Goal: Transaction & Acquisition: Purchase product/service

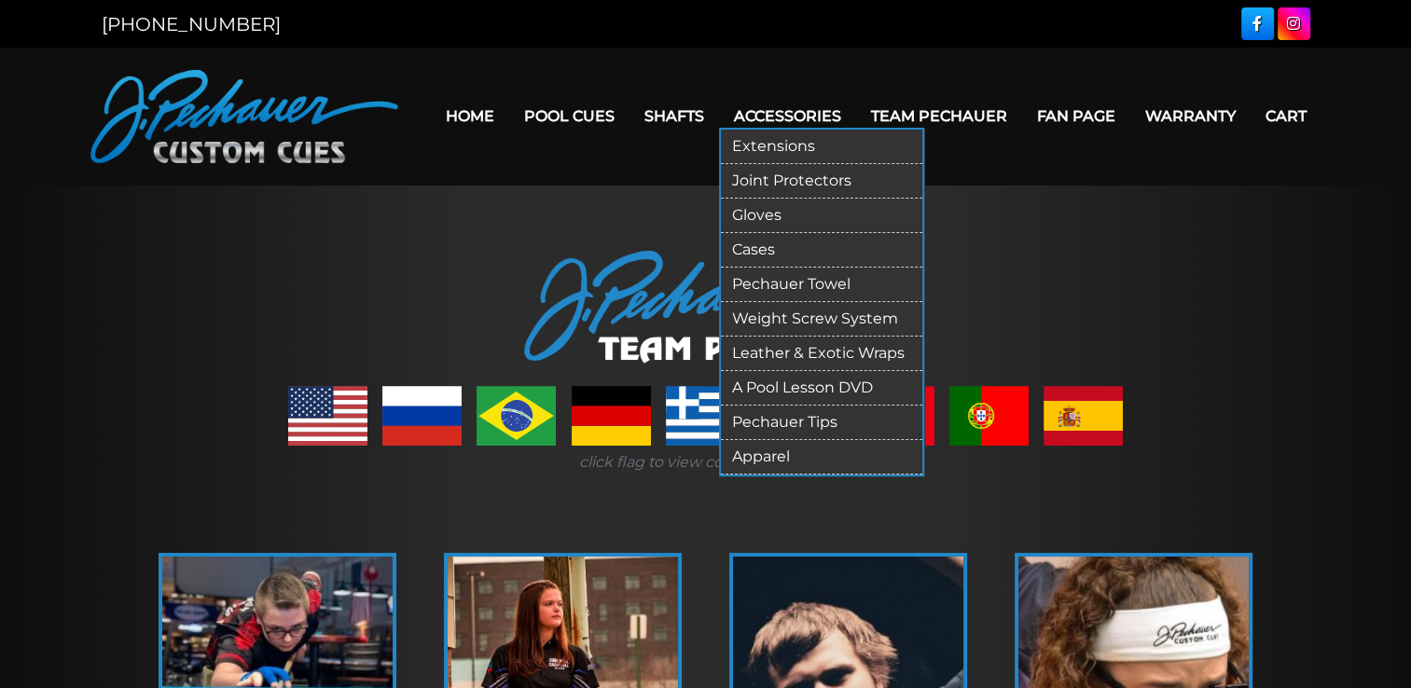
click at [787, 173] on link "Joint Protectors" at bounding box center [821, 181] width 201 height 35
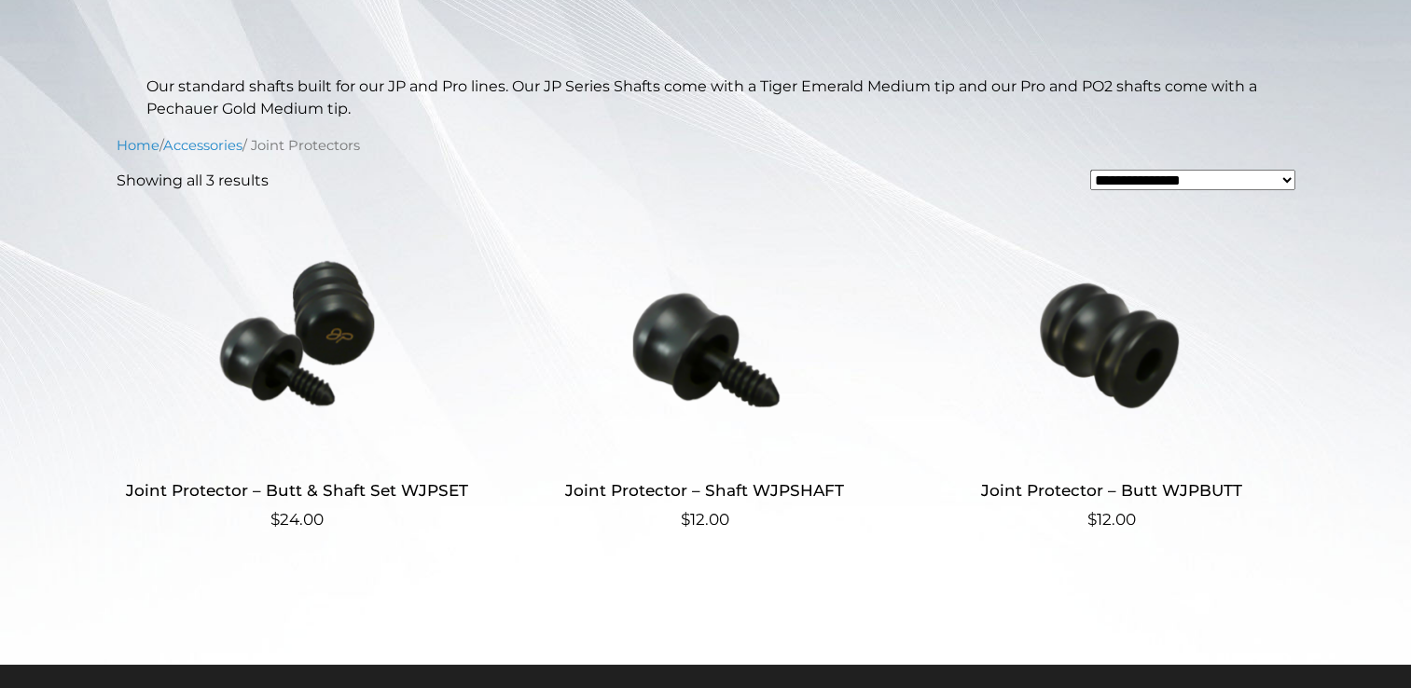
scroll to position [403, 0]
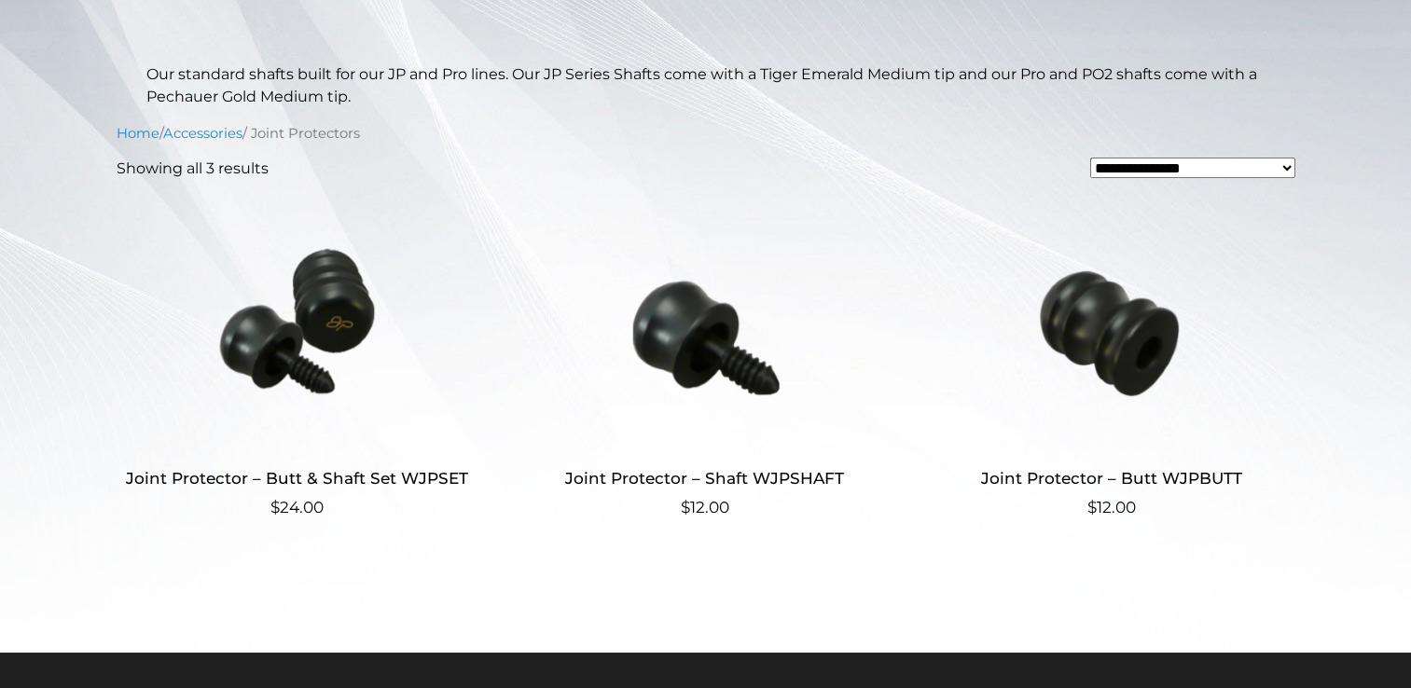
click at [322, 484] on h2 "Joint Protector – Butt & Shaft Set WJPSET" at bounding box center [298, 479] width 363 height 35
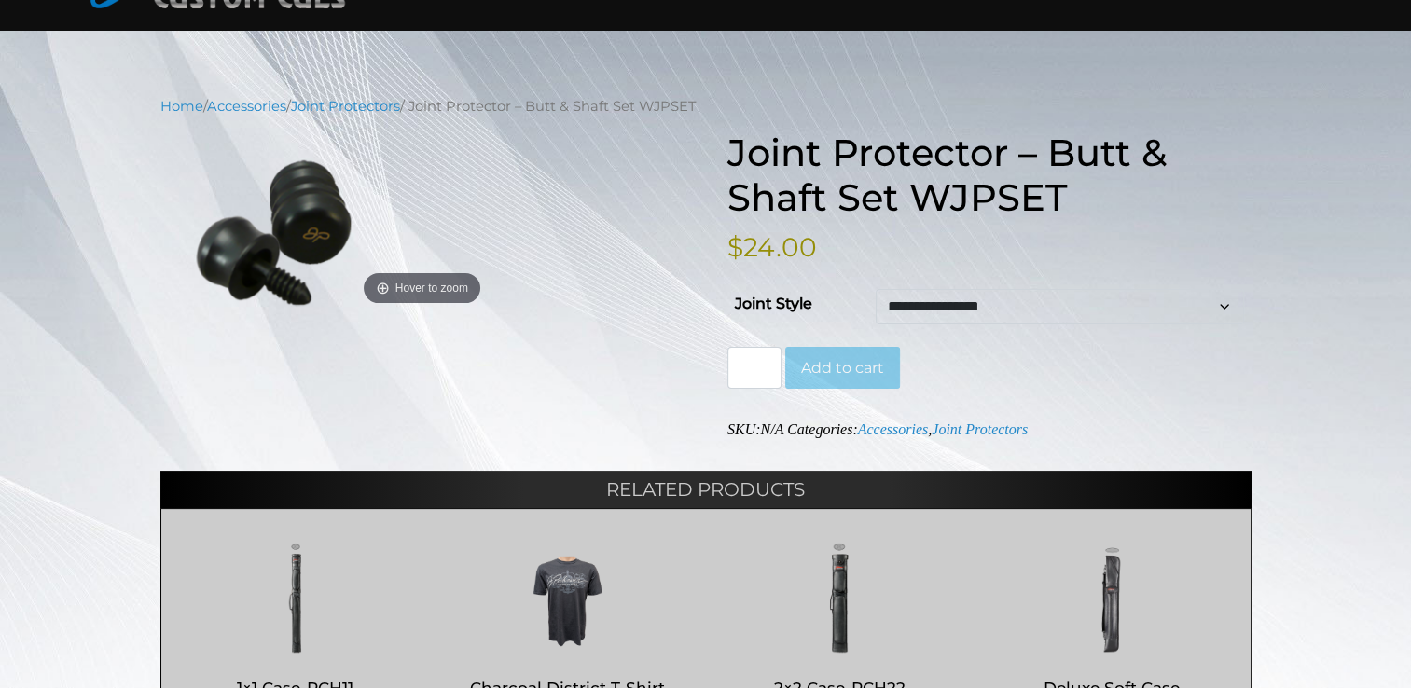
scroll to position [159, 0]
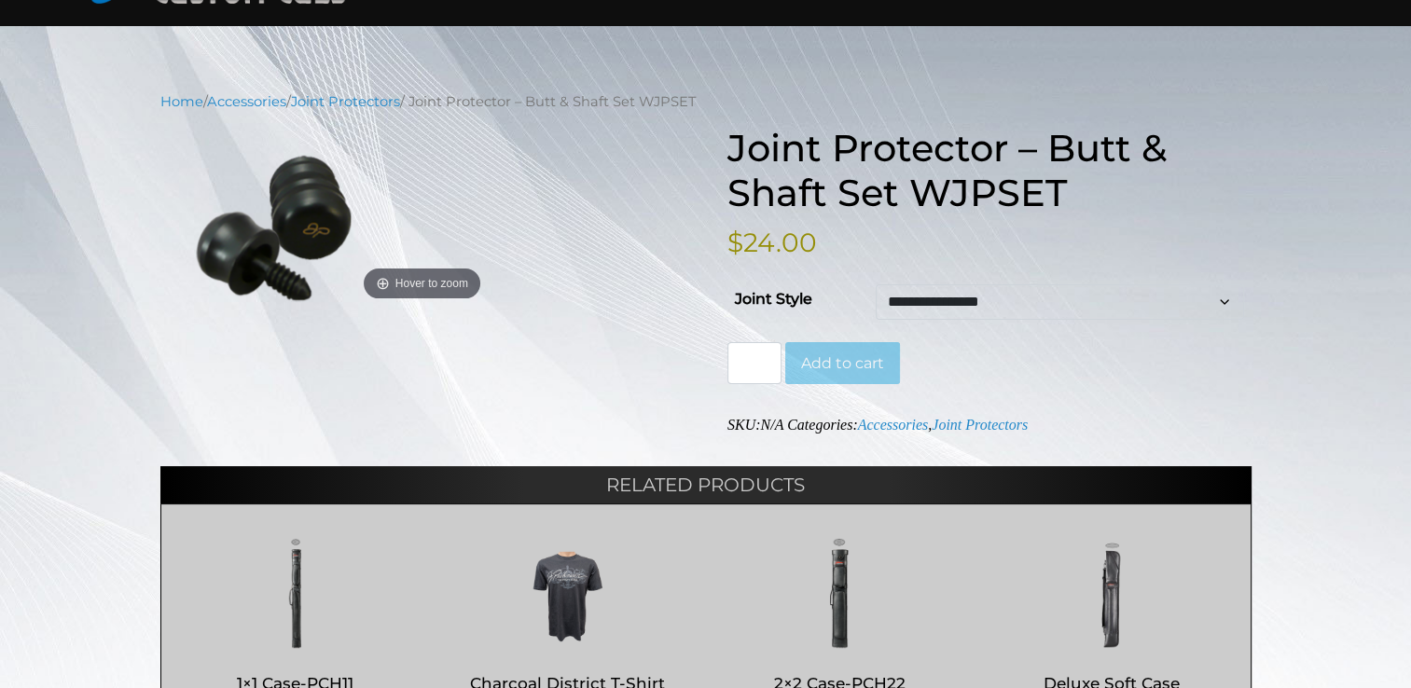
click at [1222, 298] on select "**********" at bounding box center [1060, 301] width 368 height 35
click at [1354, 383] on div "**********" at bounding box center [705, 449] width 1411 height 717
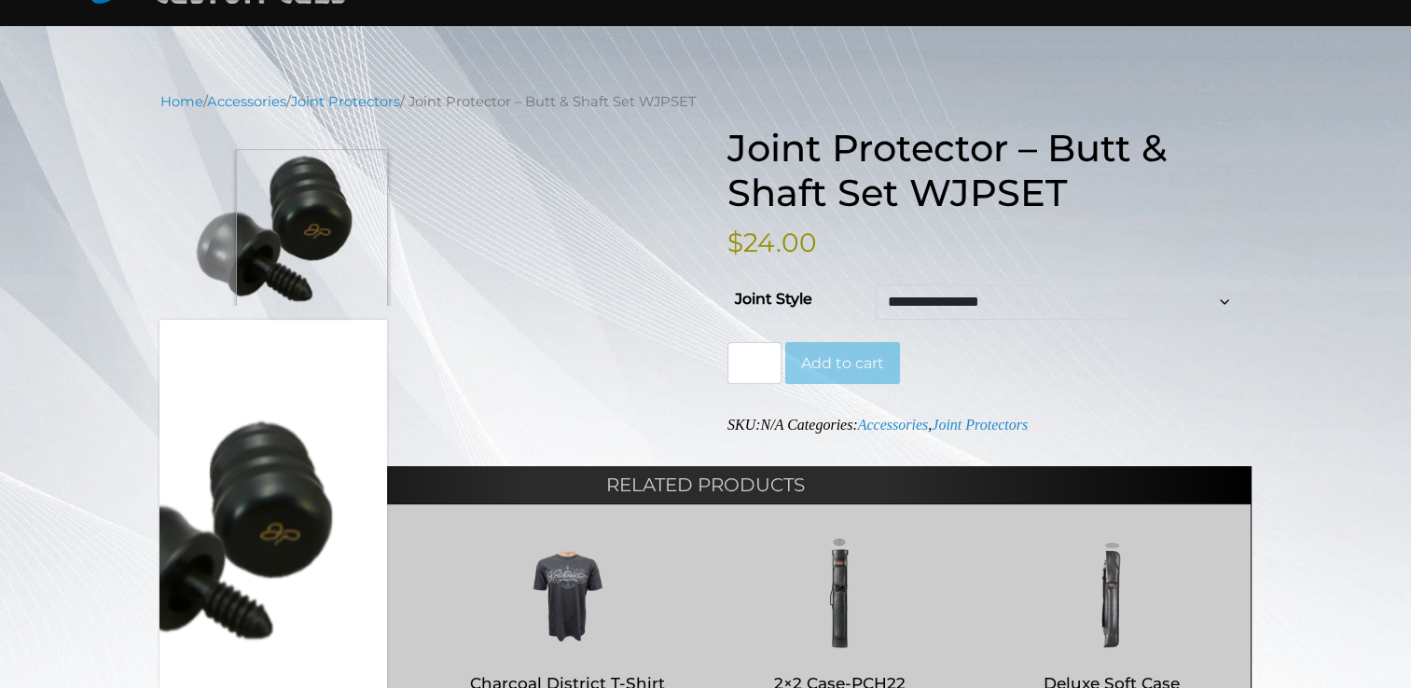
scroll to position [0, 0]
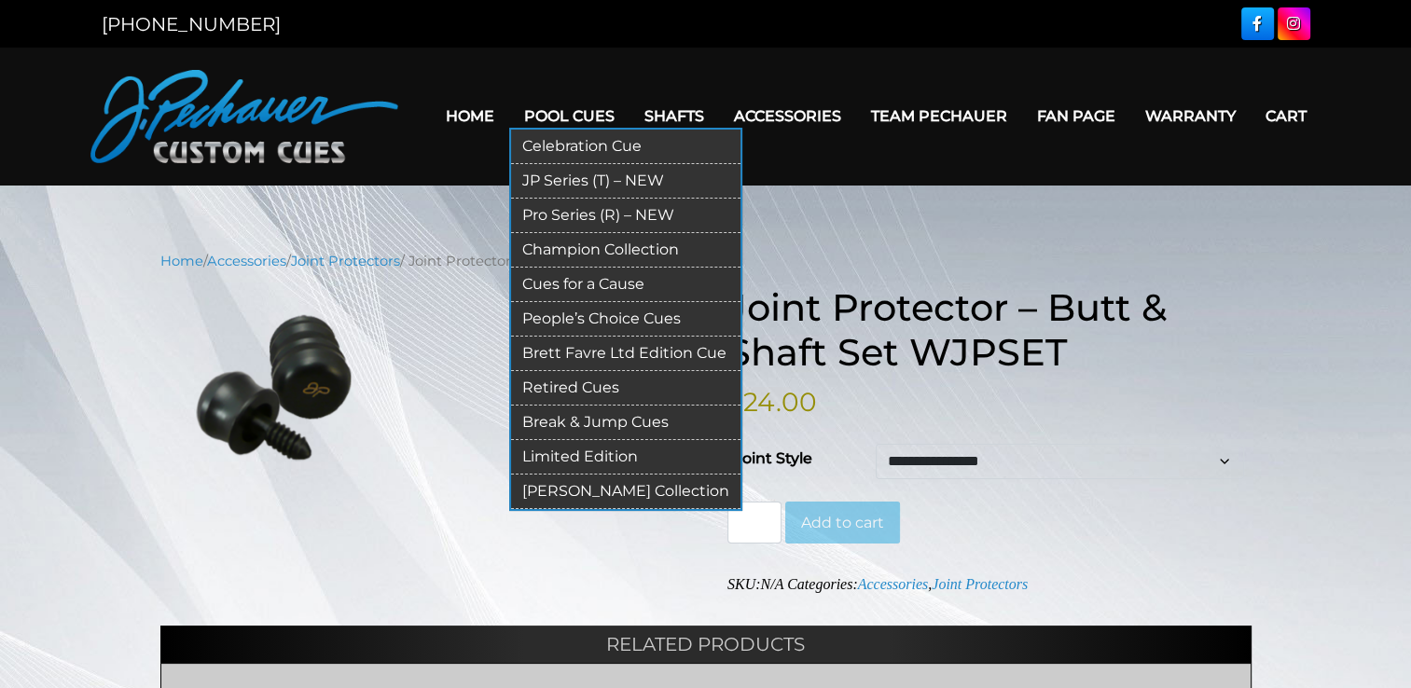
click at [568, 388] on link "Retired Cues" at bounding box center [625, 388] width 229 height 35
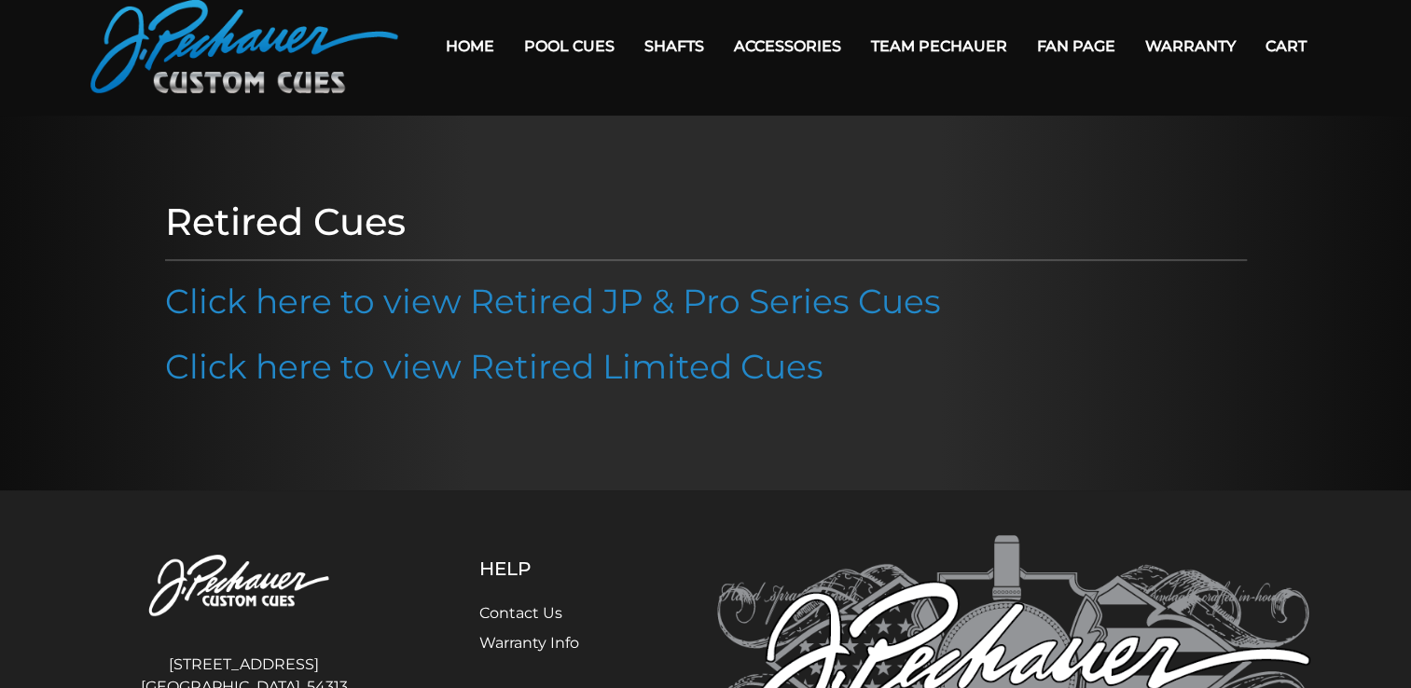
scroll to position [67, 0]
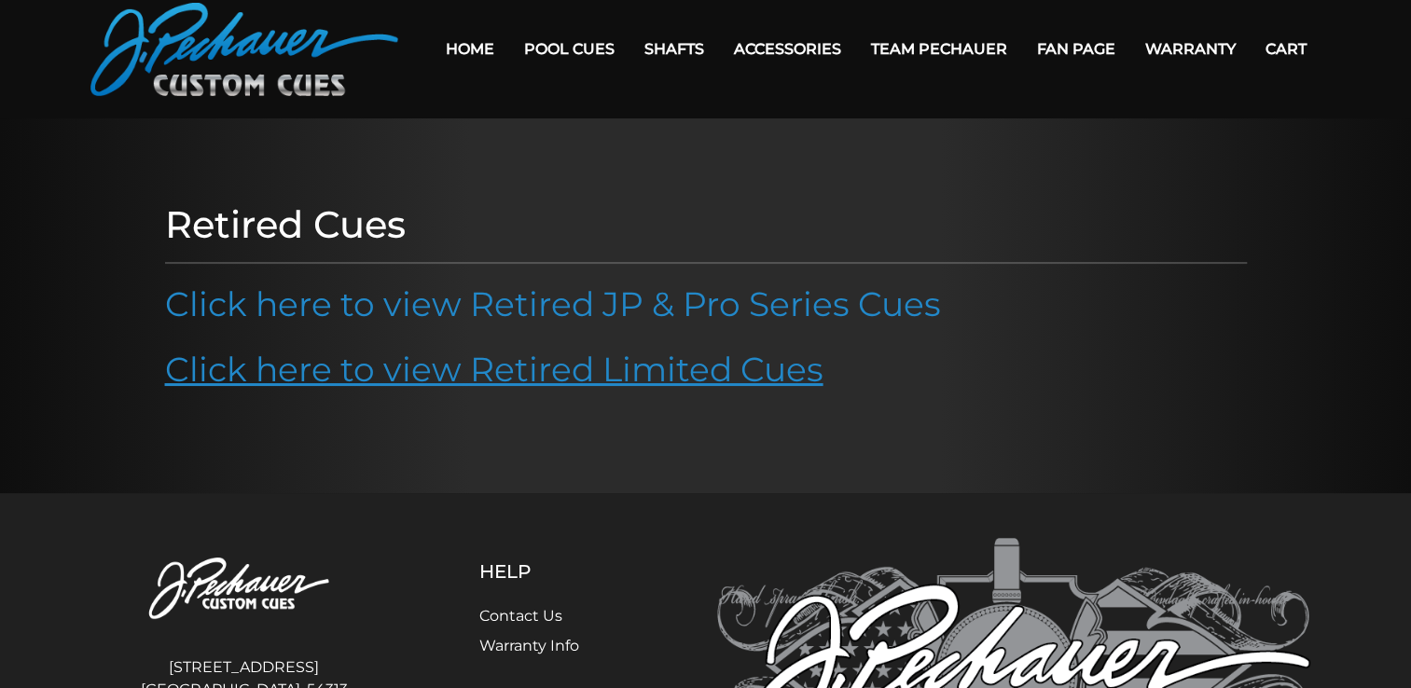
click at [606, 367] on link "Click here to view Retired Limited Cues" at bounding box center [494, 369] width 658 height 41
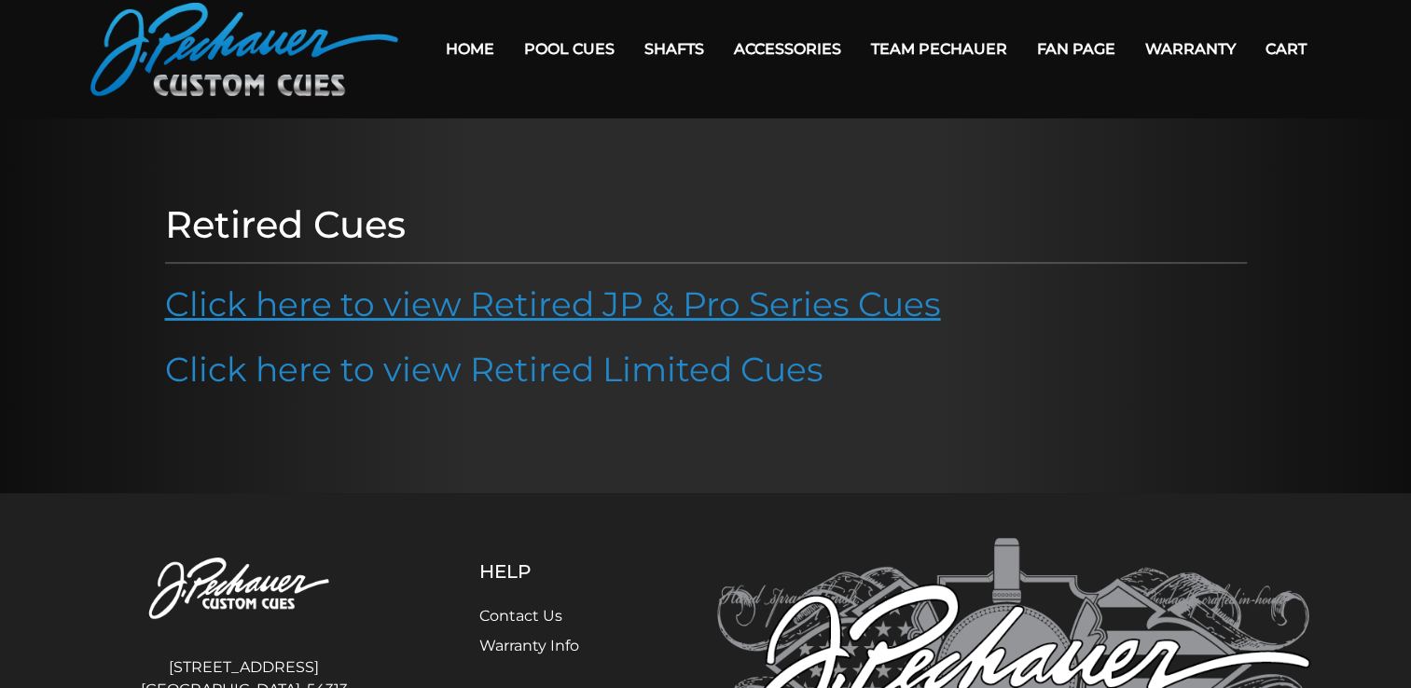
click at [431, 300] on link "Click here to view Retired JP & Pro Series Cues" at bounding box center [553, 304] width 776 height 41
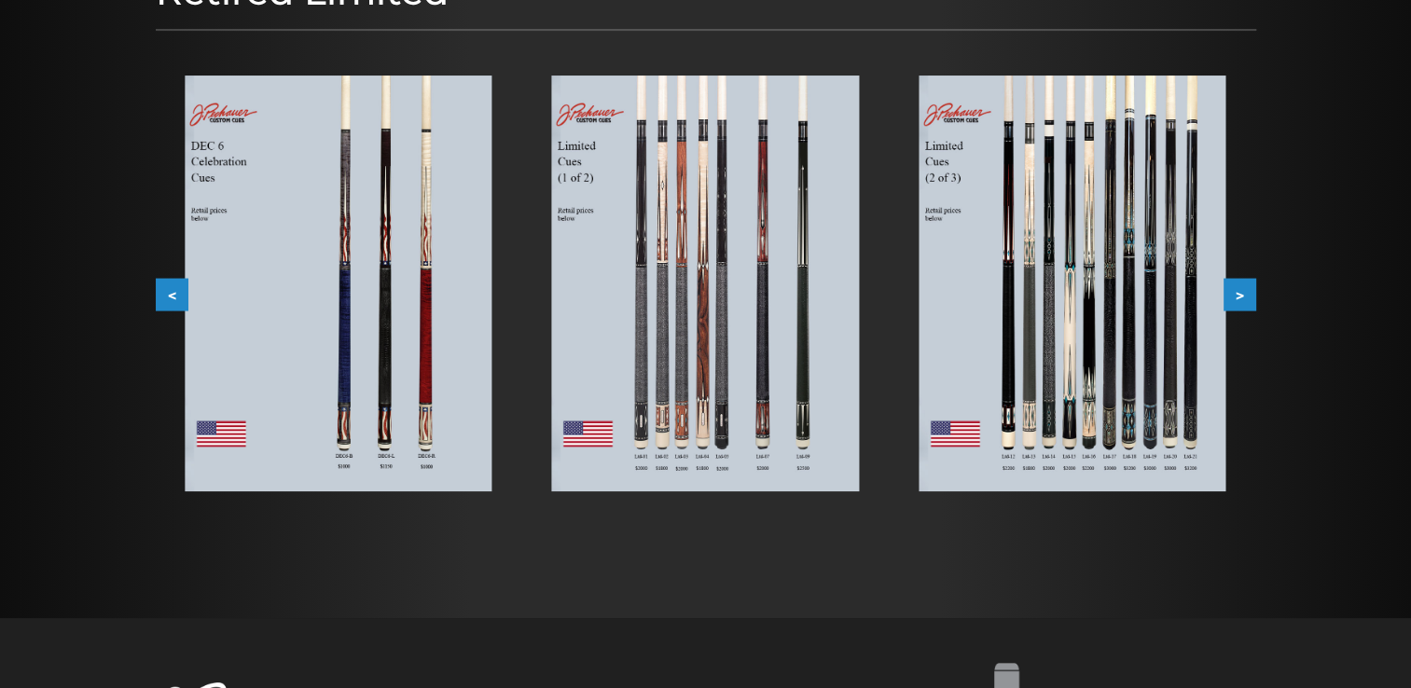
scroll to position [293, 0]
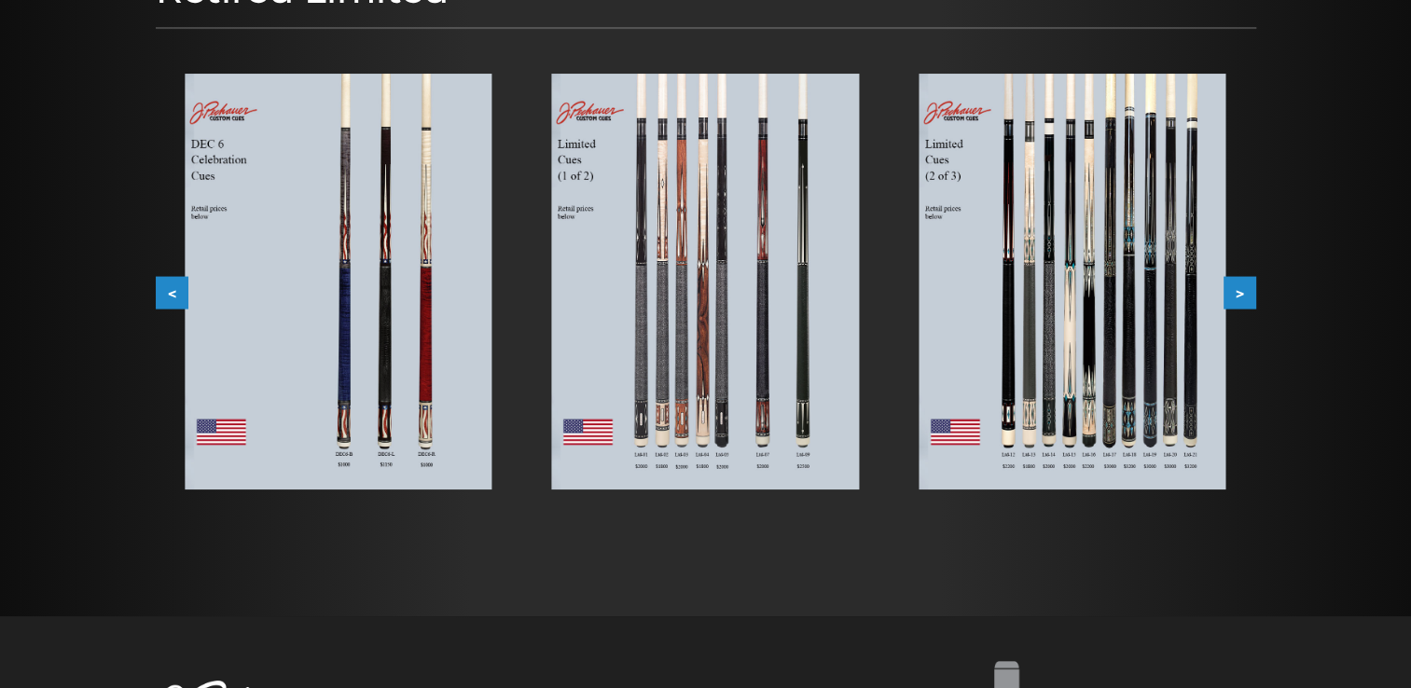
click at [1240, 298] on button ">" at bounding box center [1240, 292] width 33 height 33
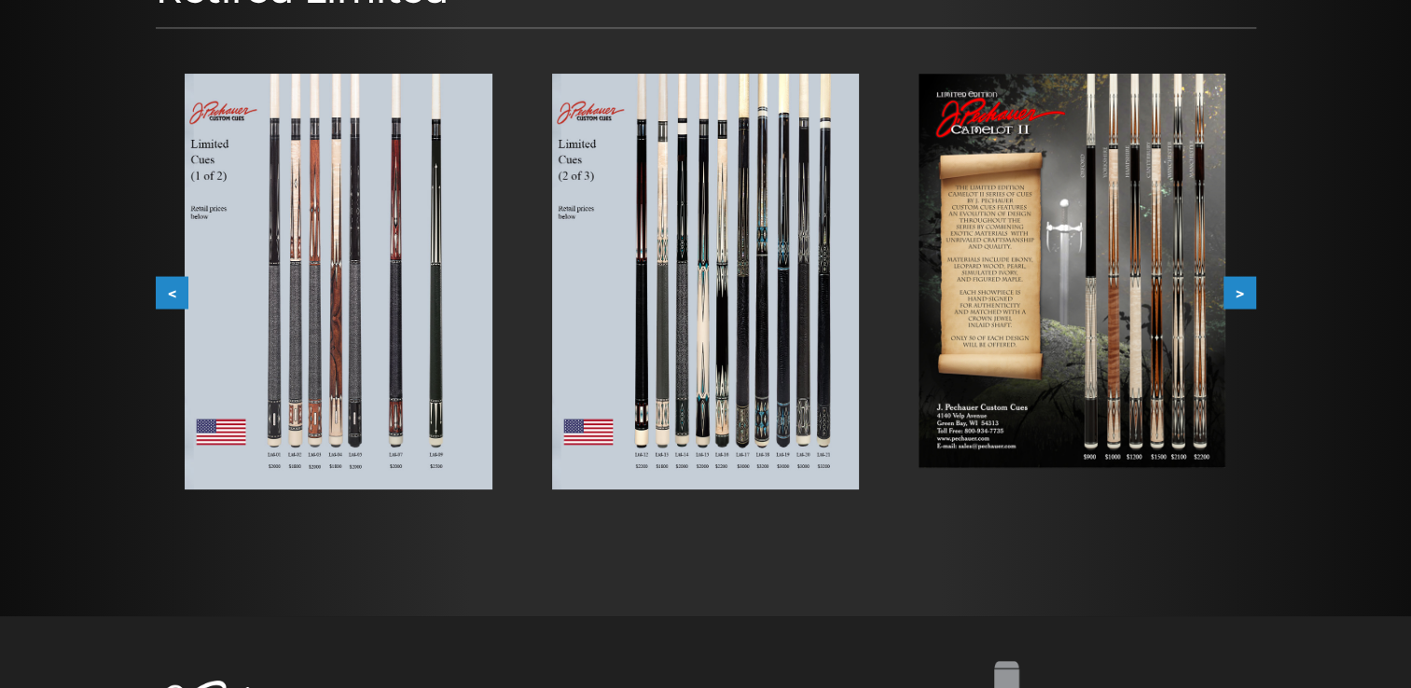
click at [1244, 293] on button ">" at bounding box center [1240, 292] width 33 height 33
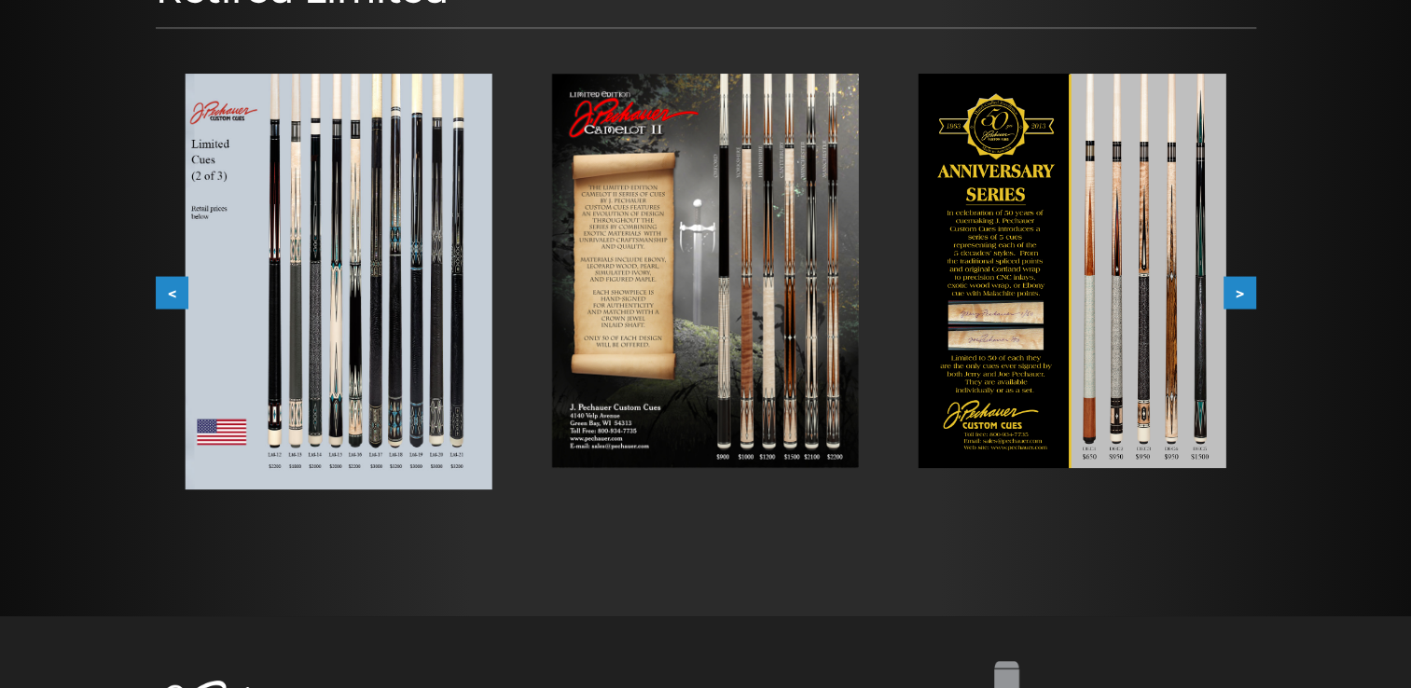
click at [1244, 293] on button ">" at bounding box center [1240, 292] width 33 height 33
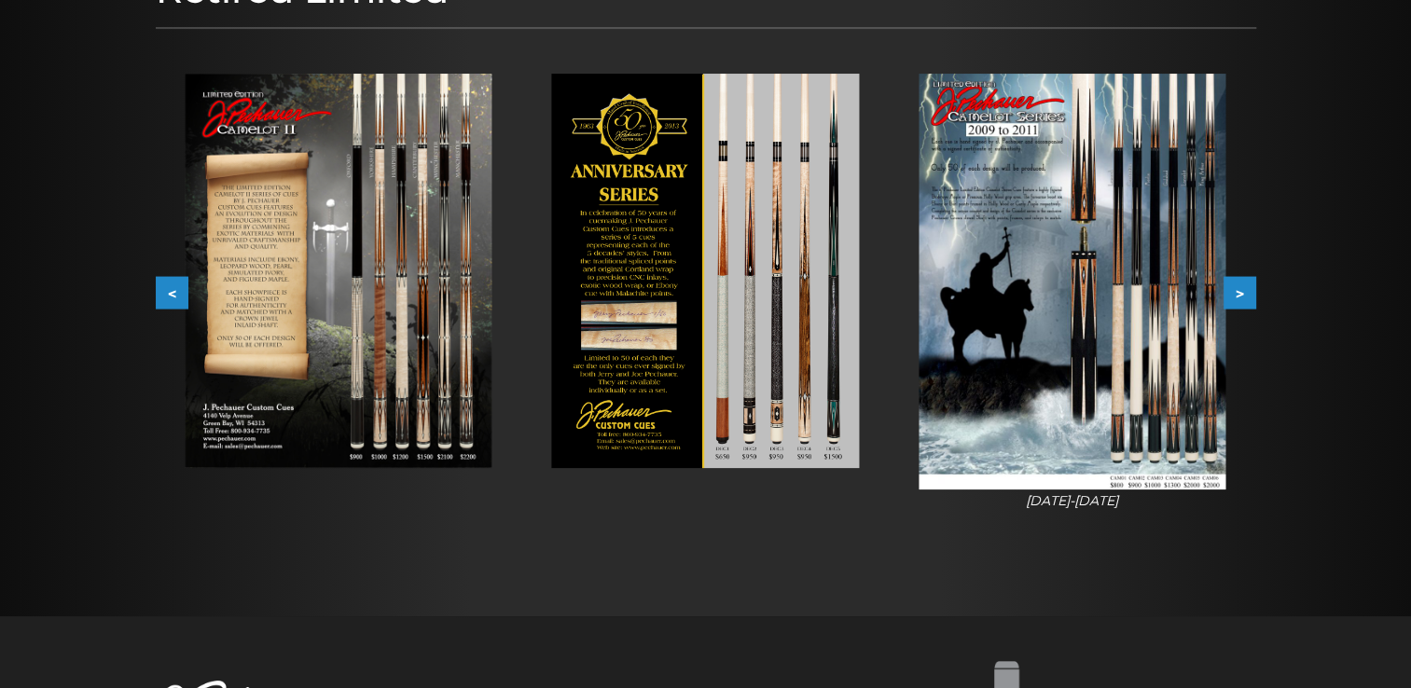
click at [1244, 293] on button ">" at bounding box center [1240, 292] width 33 height 33
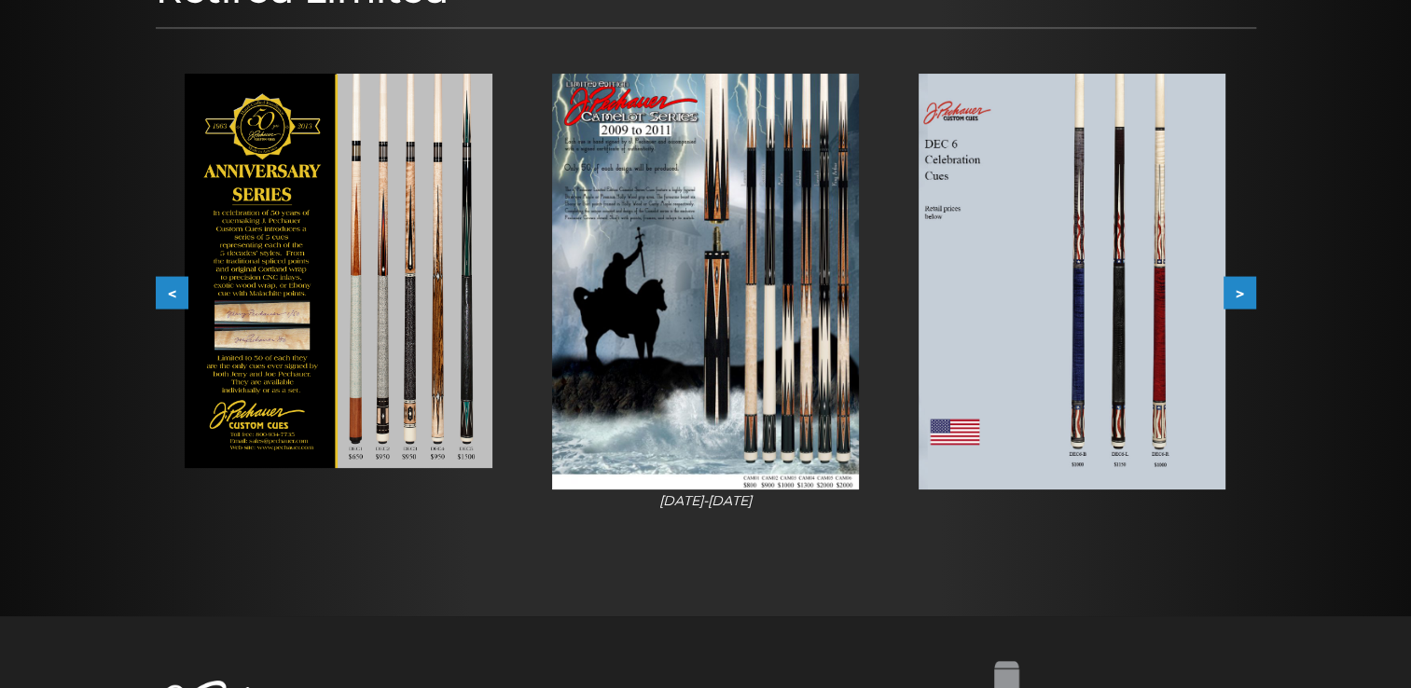
click at [1244, 293] on button ">" at bounding box center [1240, 292] width 33 height 33
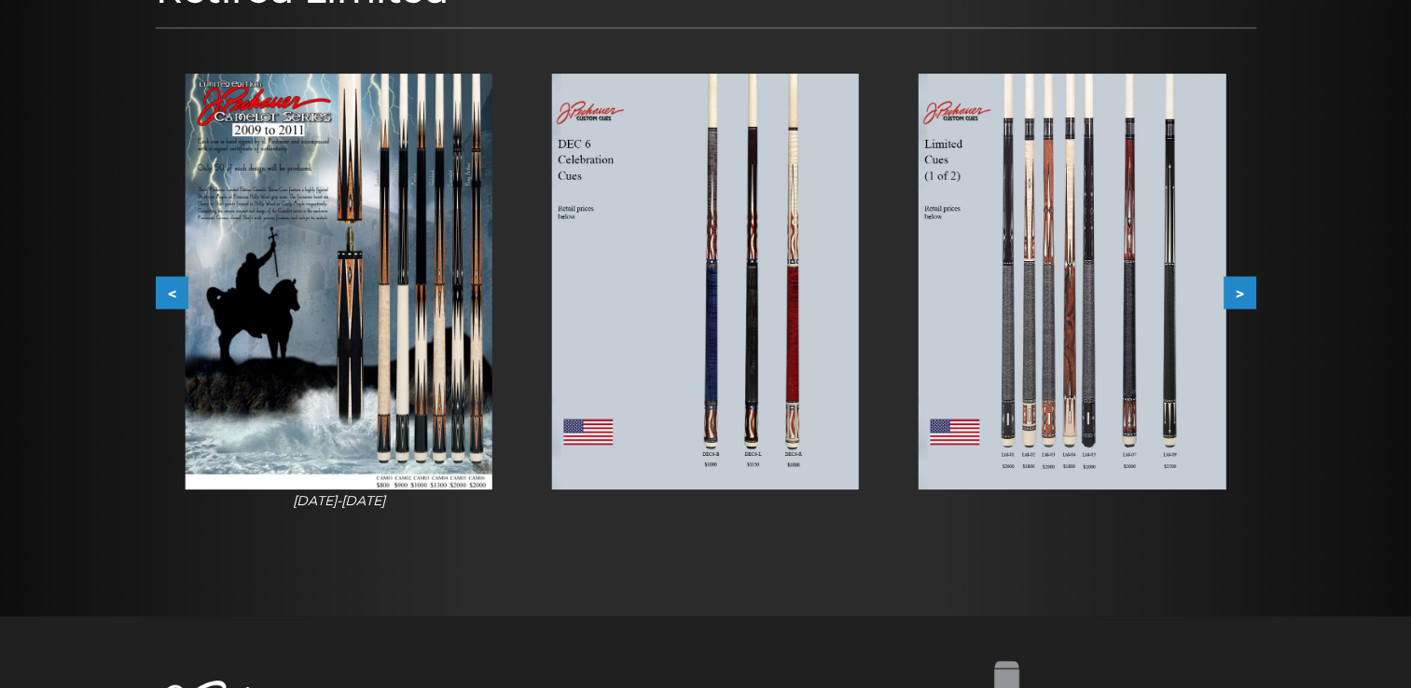
click at [1244, 293] on button ">" at bounding box center [1240, 292] width 33 height 33
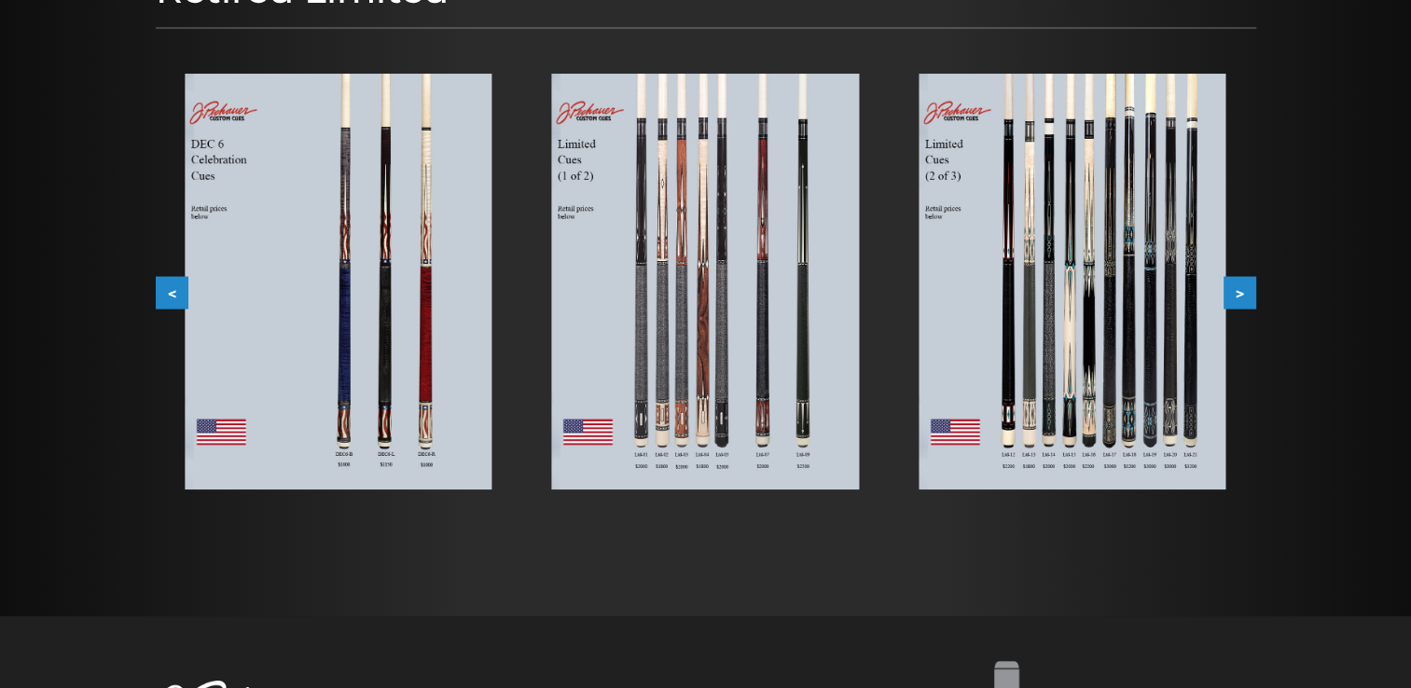
click at [1244, 293] on button ">" at bounding box center [1240, 292] width 33 height 33
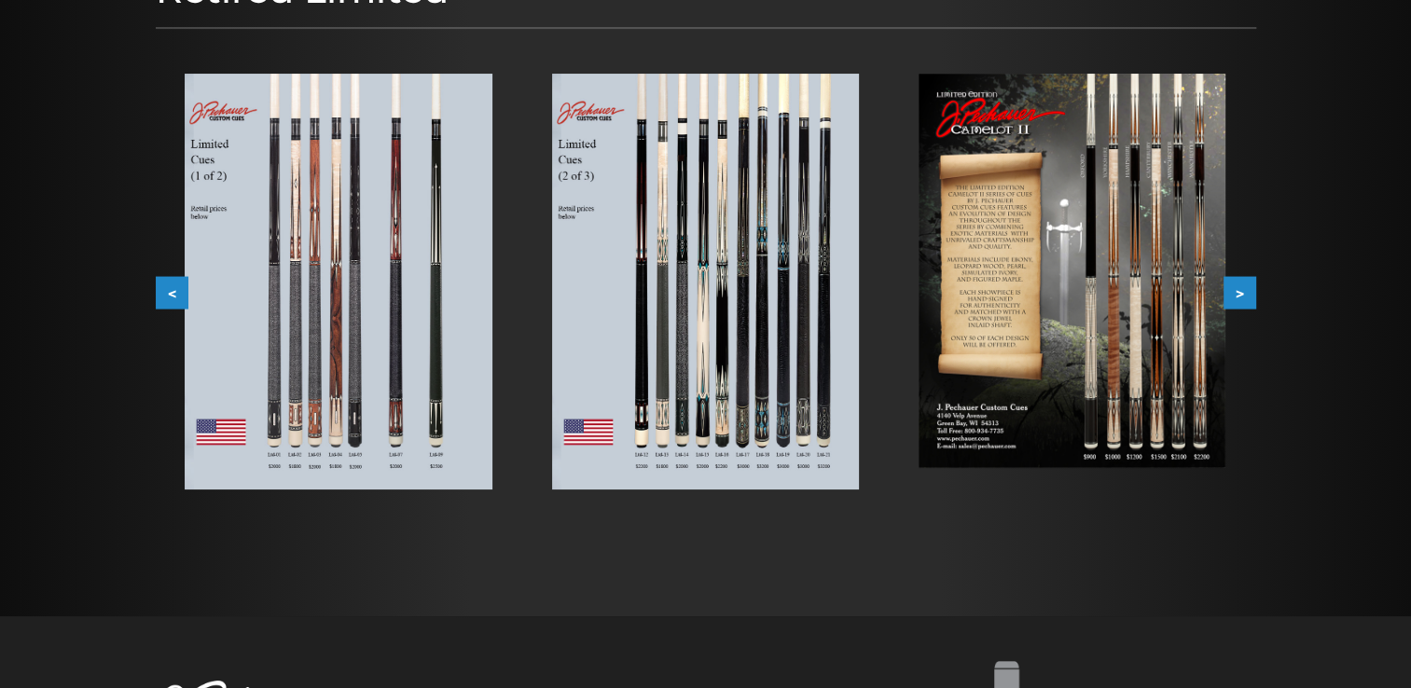
click at [1244, 293] on button ">" at bounding box center [1240, 292] width 33 height 33
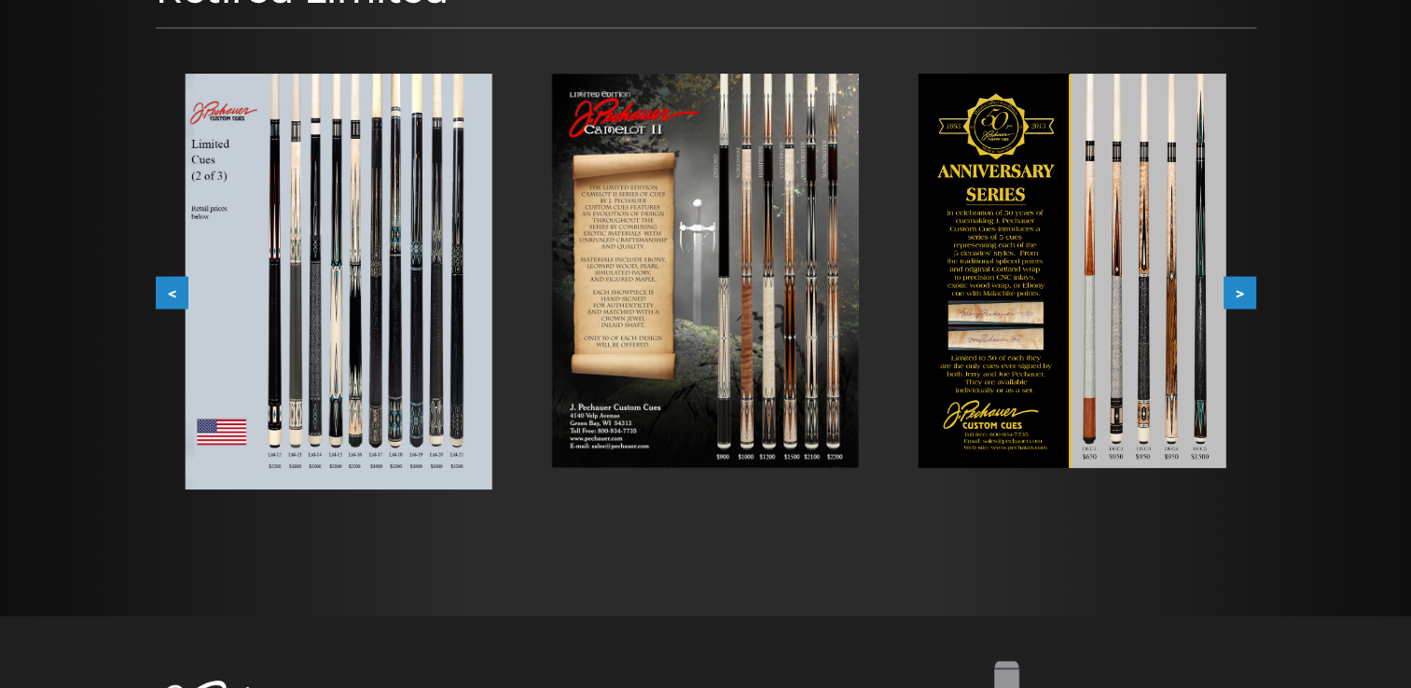
click at [1244, 293] on button ">" at bounding box center [1240, 292] width 33 height 33
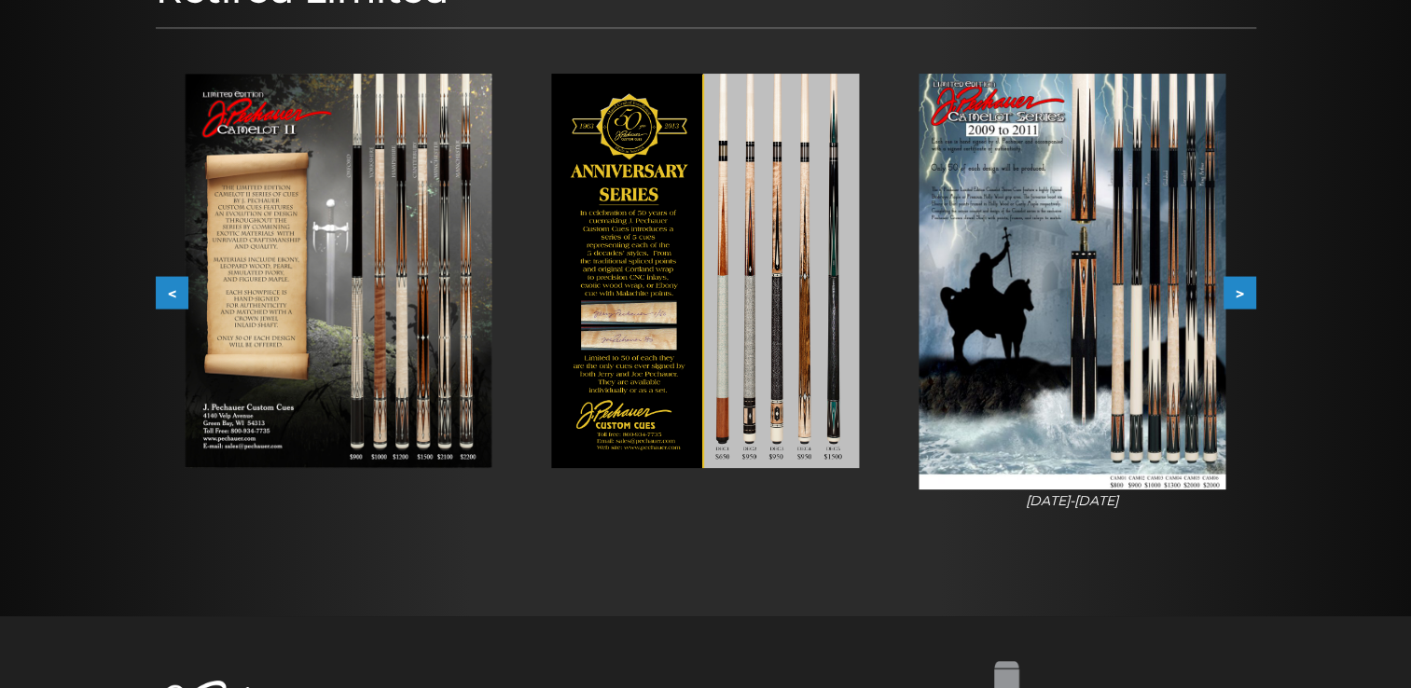
click at [1244, 293] on button ">" at bounding box center [1240, 292] width 33 height 33
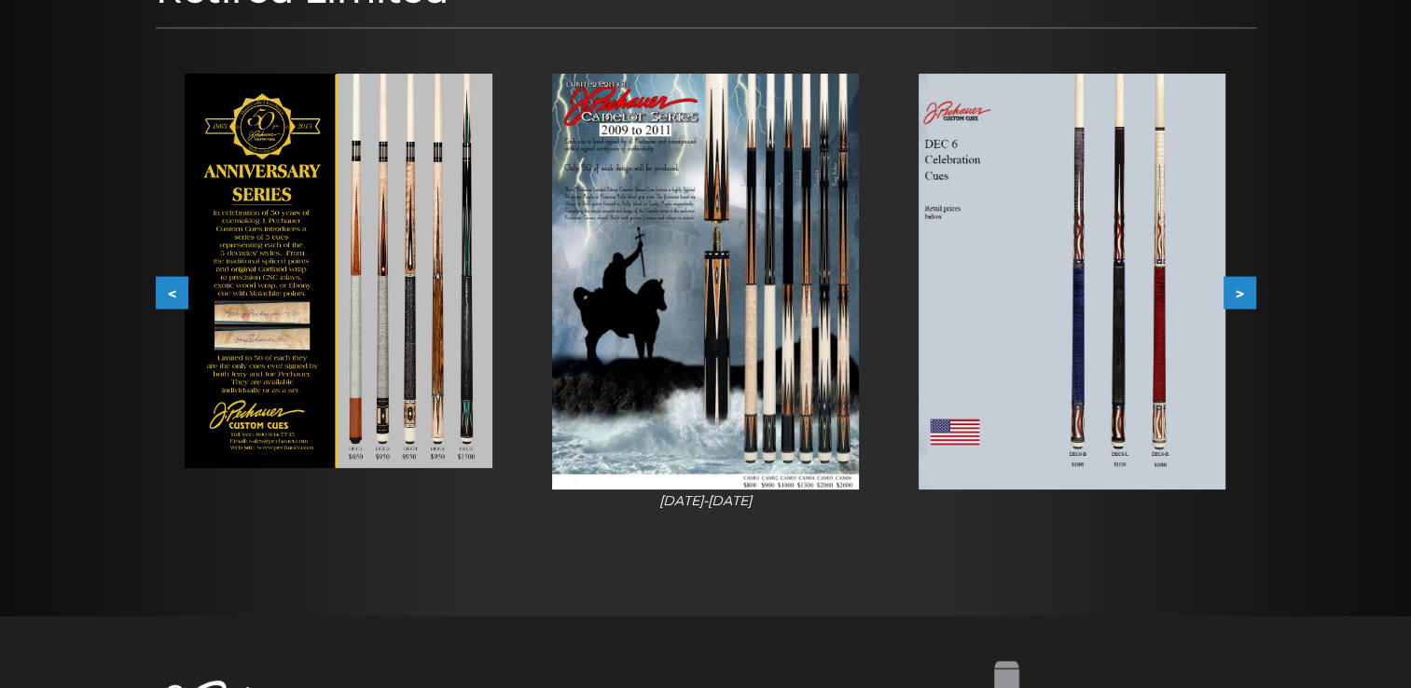
click at [1244, 293] on button ">" at bounding box center [1240, 292] width 33 height 33
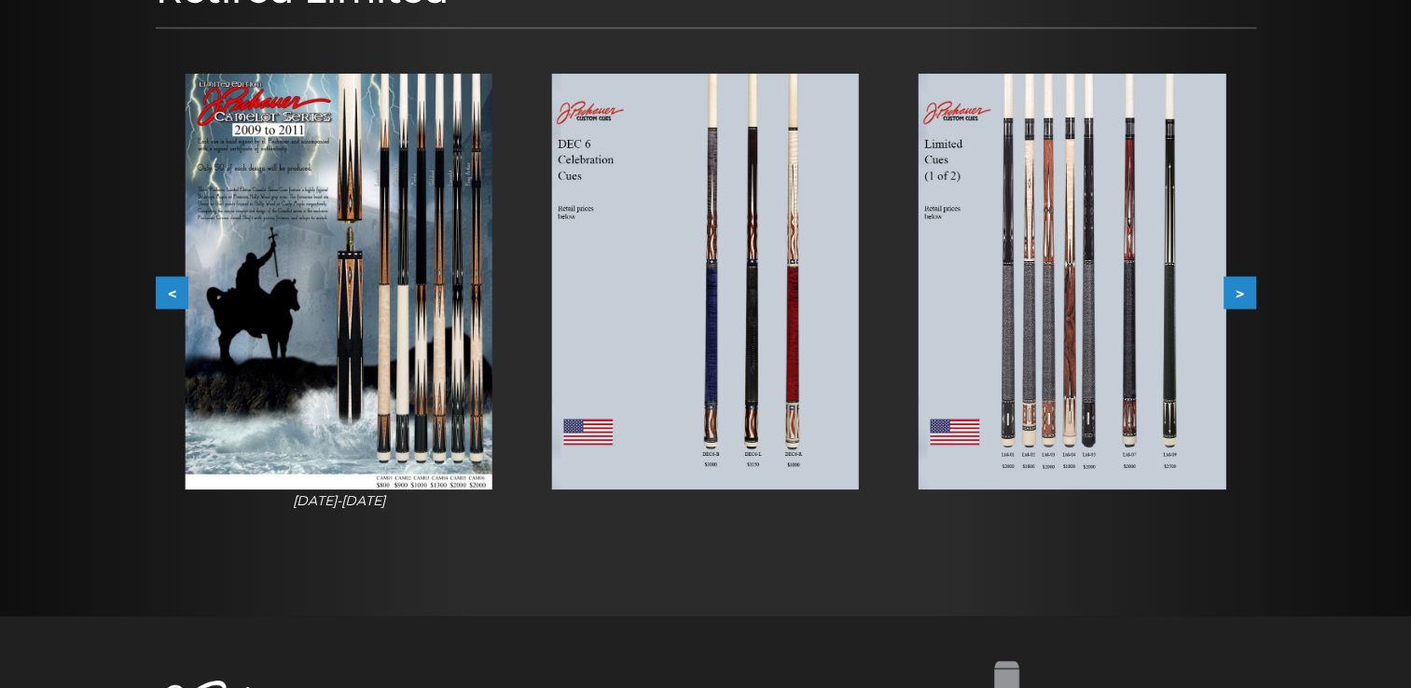
click at [1244, 293] on button ">" at bounding box center [1240, 292] width 33 height 33
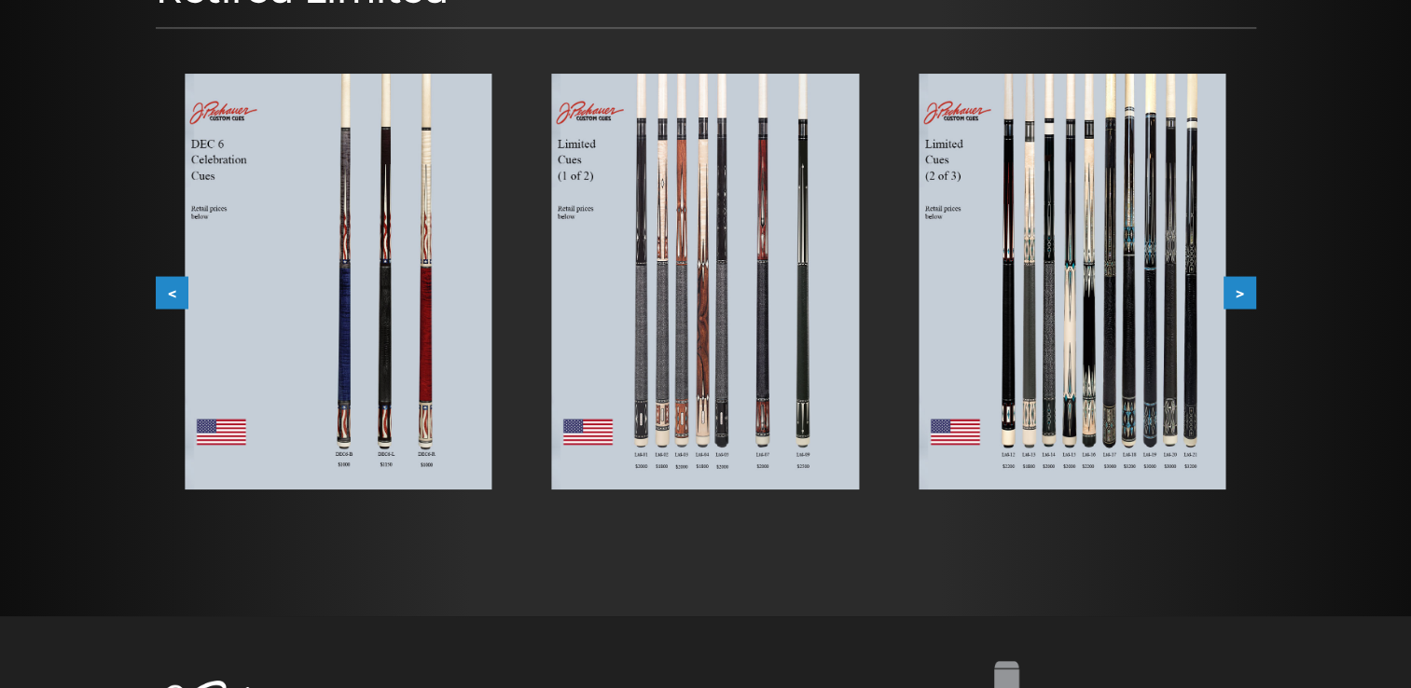
click at [1244, 293] on button ">" at bounding box center [1240, 292] width 33 height 33
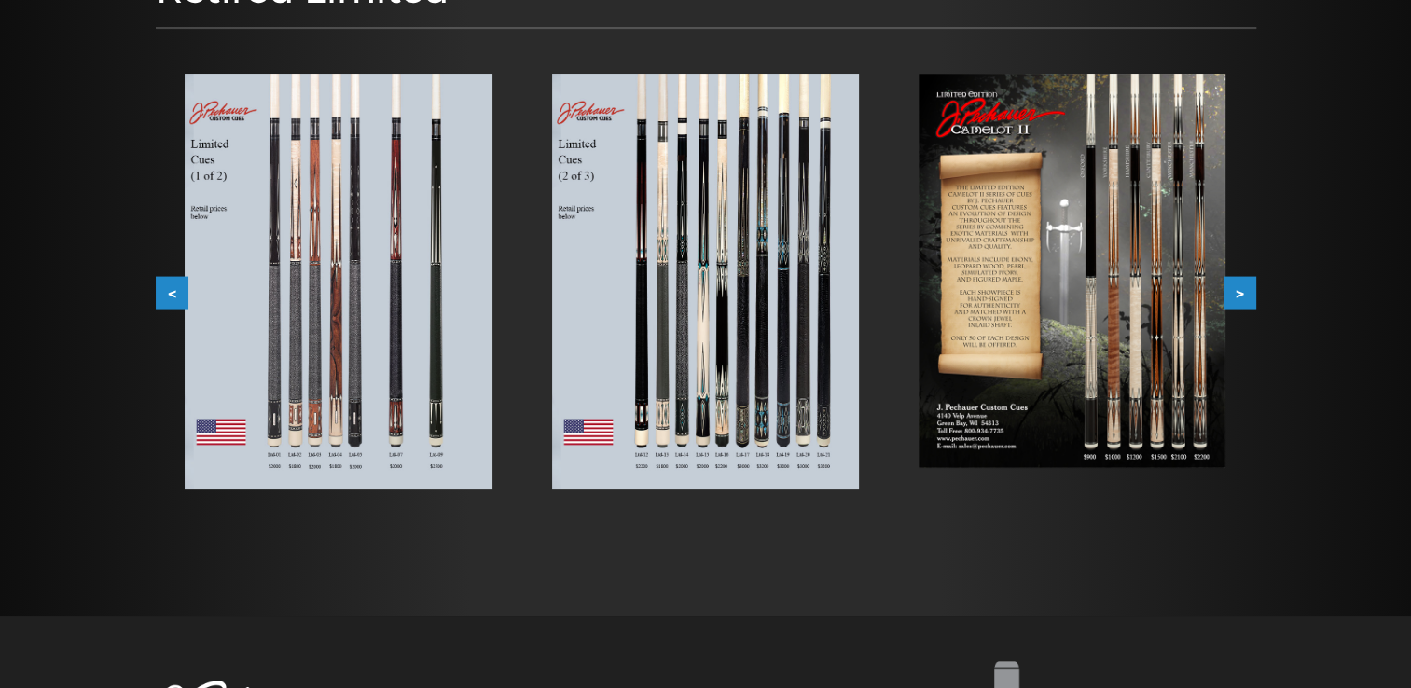
click at [1244, 293] on button ">" at bounding box center [1240, 292] width 33 height 33
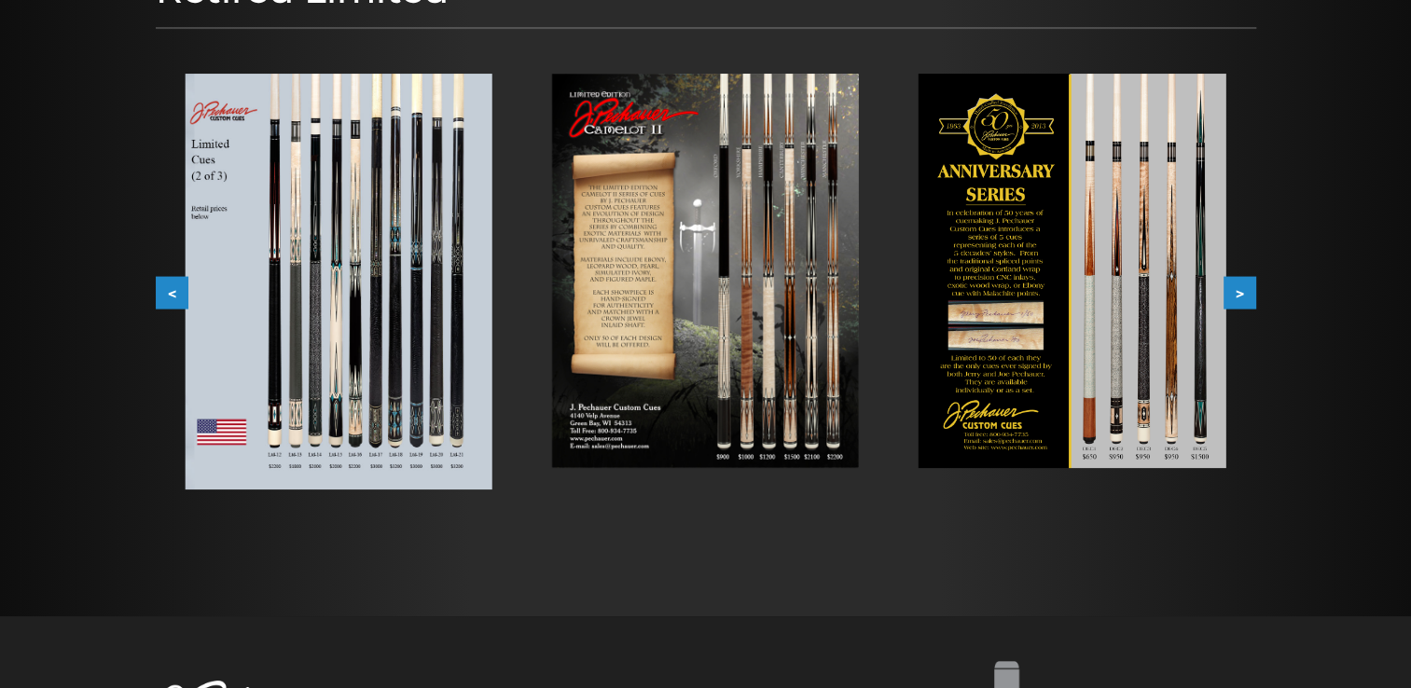
scroll to position [0, 0]
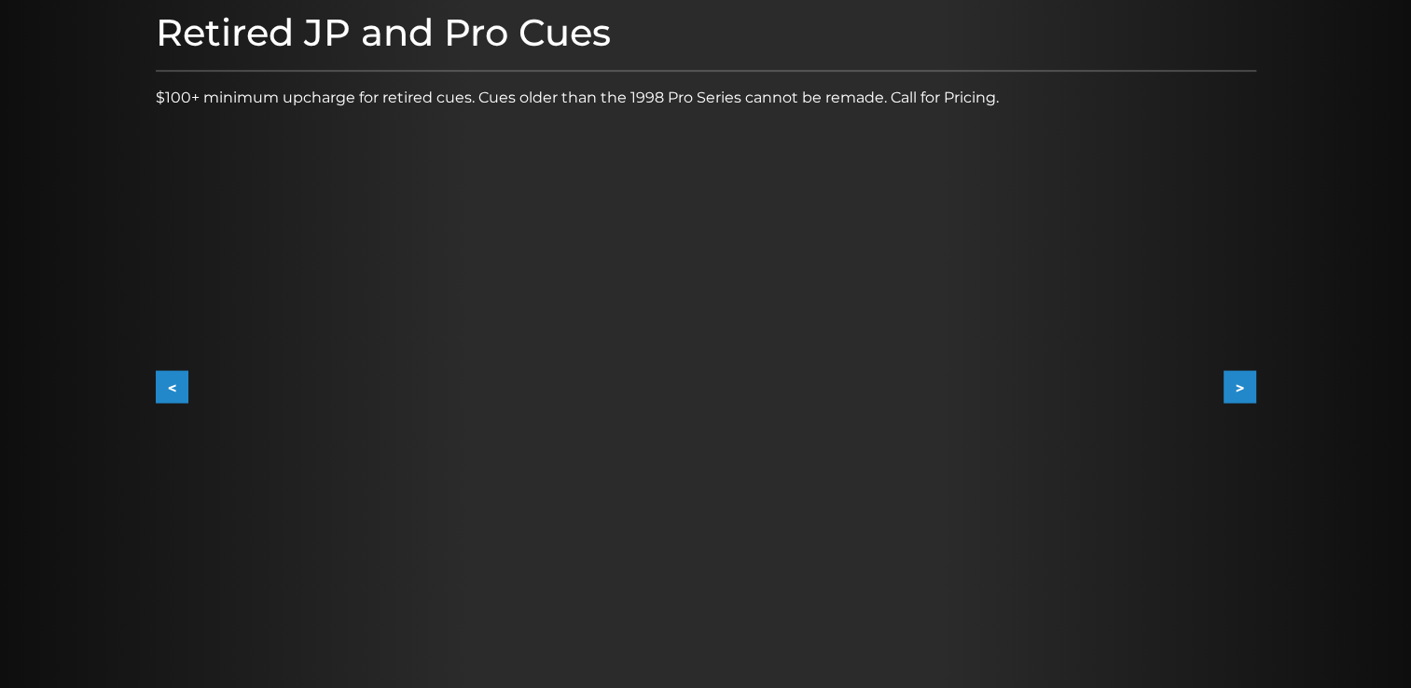
scroll to position [252, 0]
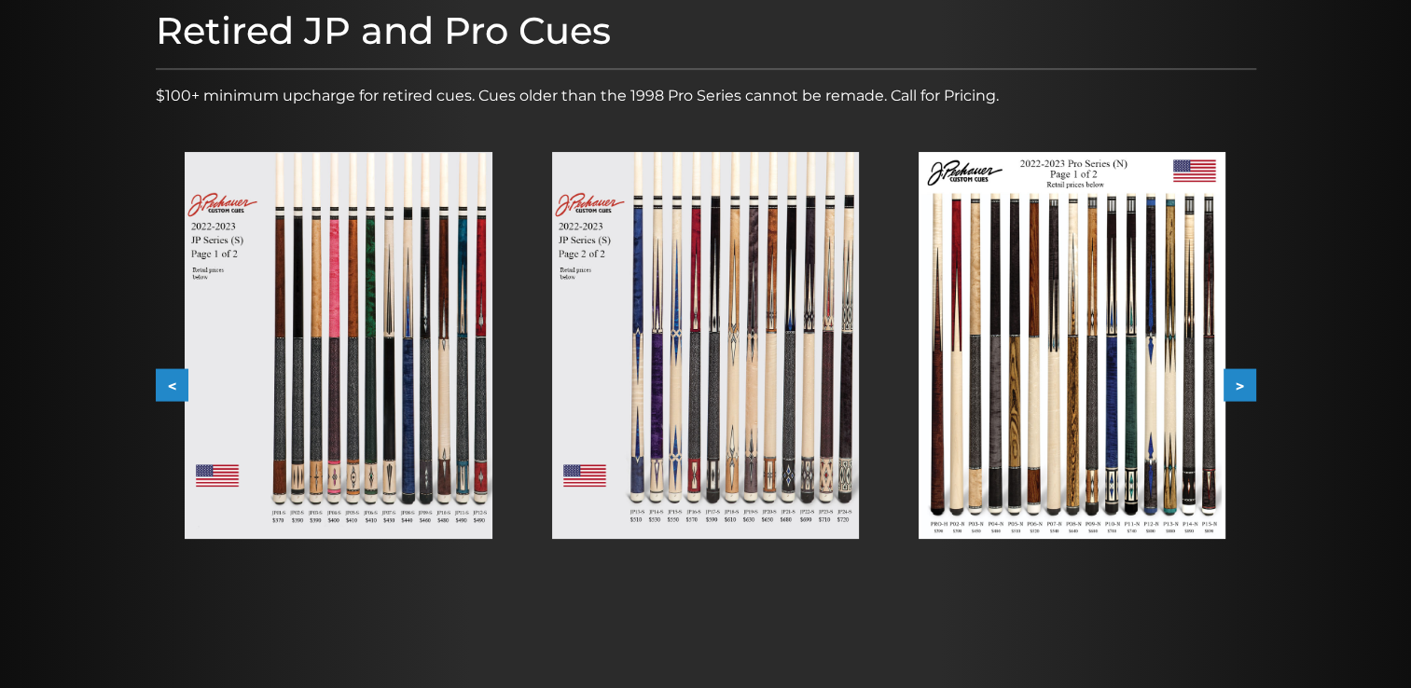
click at [1239, 381] on button ">" at bounding box center [1240, 385] width 33 height 33
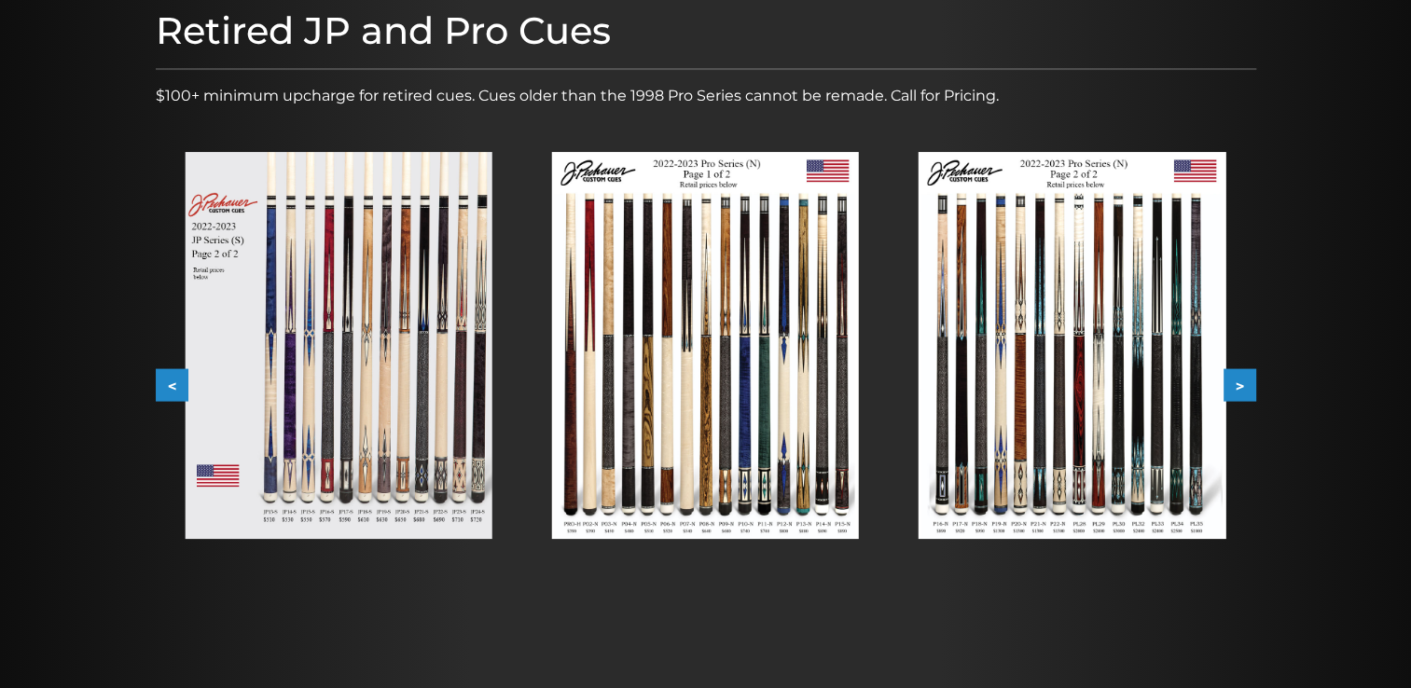
click at [1125, 426] on img at bounding box center [1072, 345] width 307 height 387
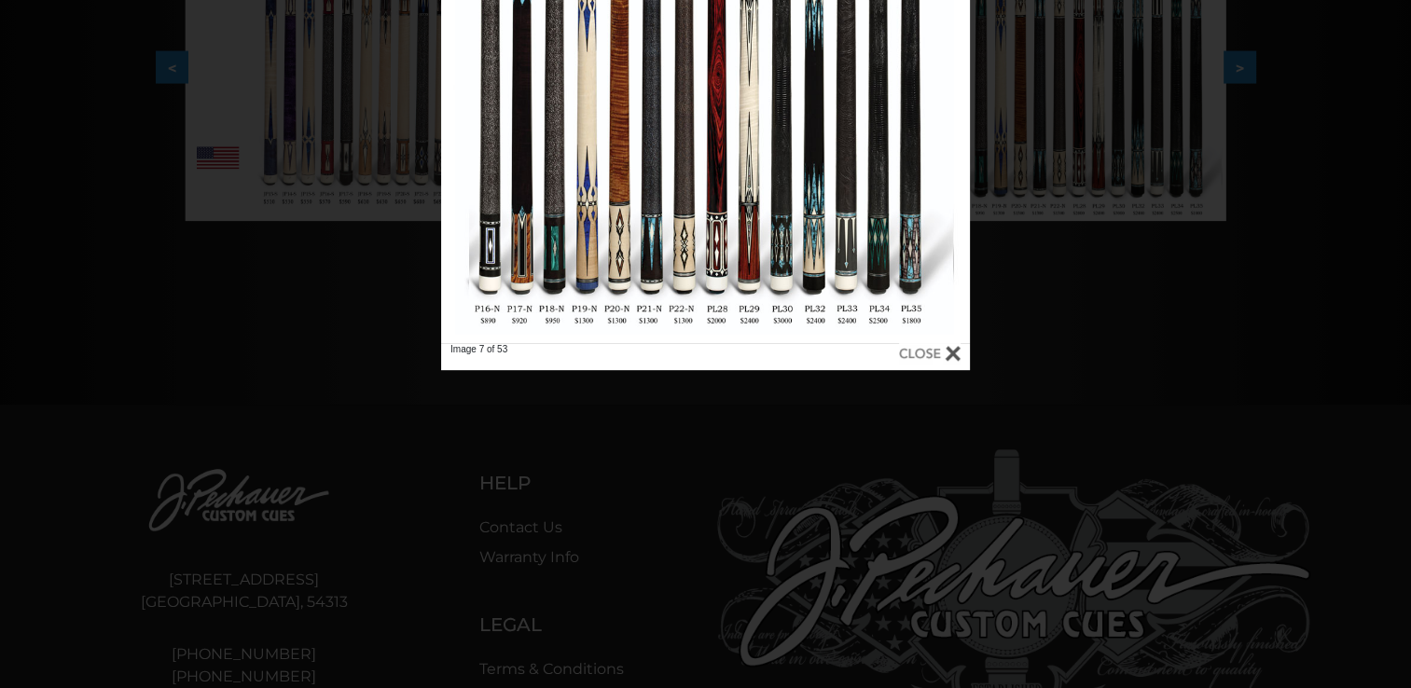
scroll to position [571, 0]
click at [958, 347] on div at bounding box center [930, 352] width 62 height 21
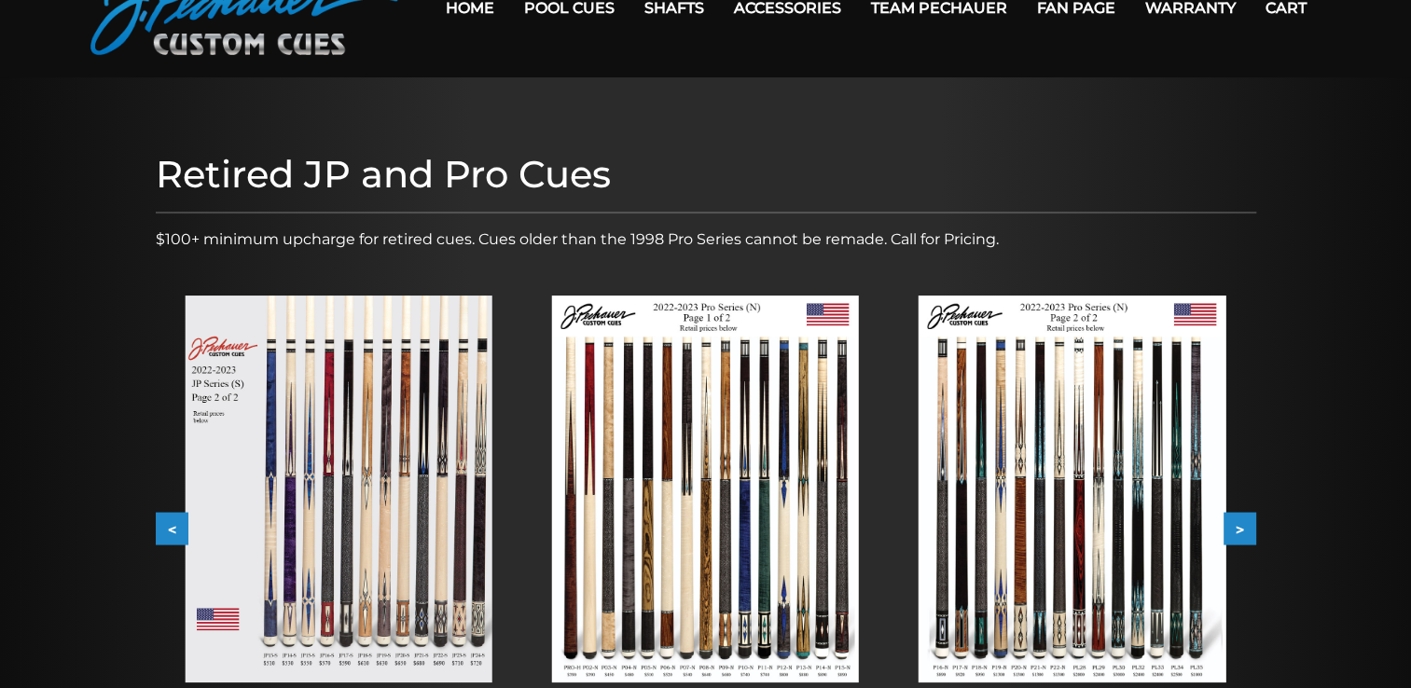
scroll to position [0, 0]
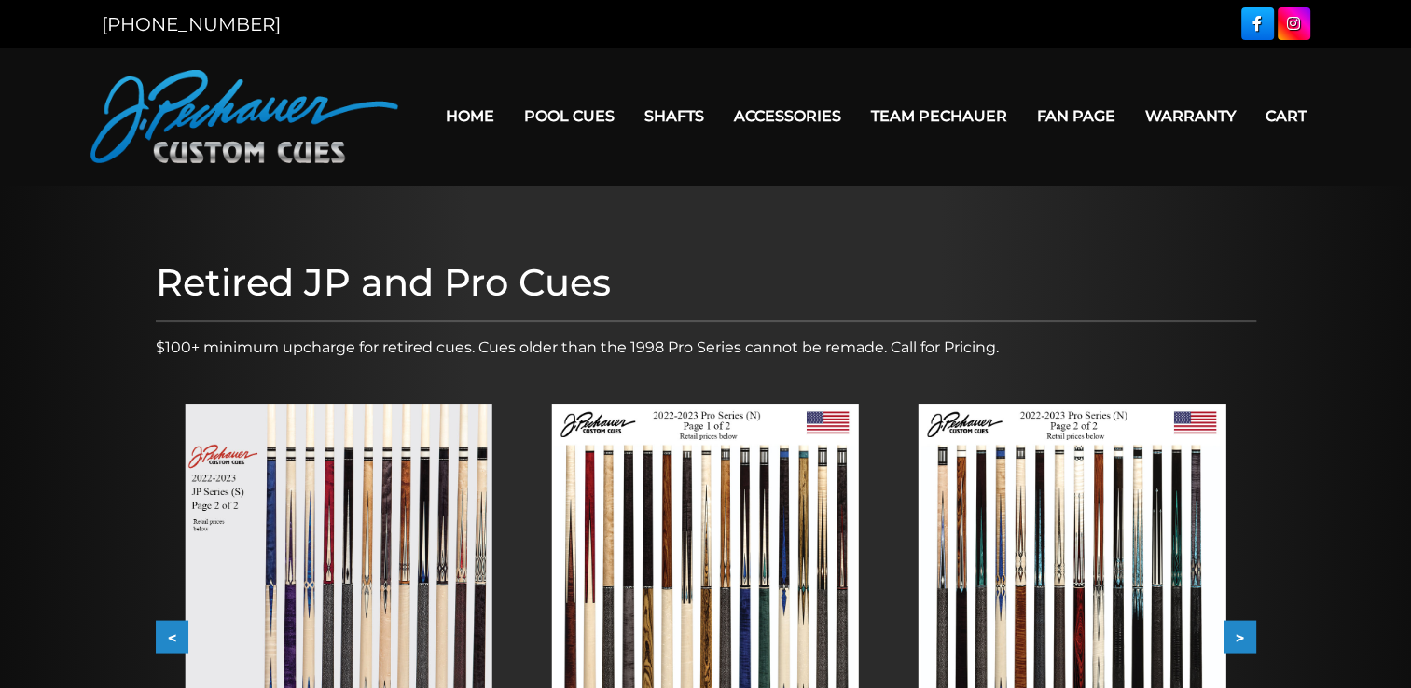
click at [474, 117] on link "Home" at bounding box center [470, 116] width 78 height 48
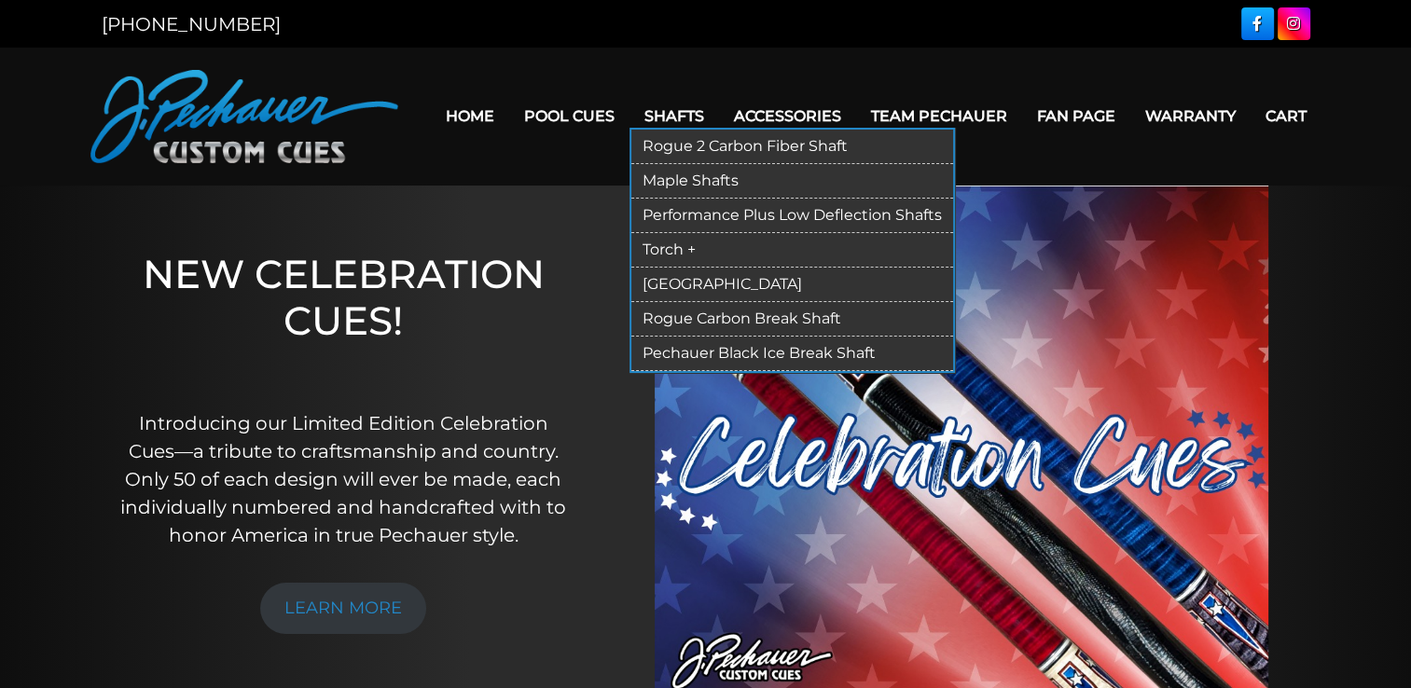
click at [679, 155] on link "Rogue 2 Carbon Fiber Shaft" at bounding box center [792, 147] width 322 height 35
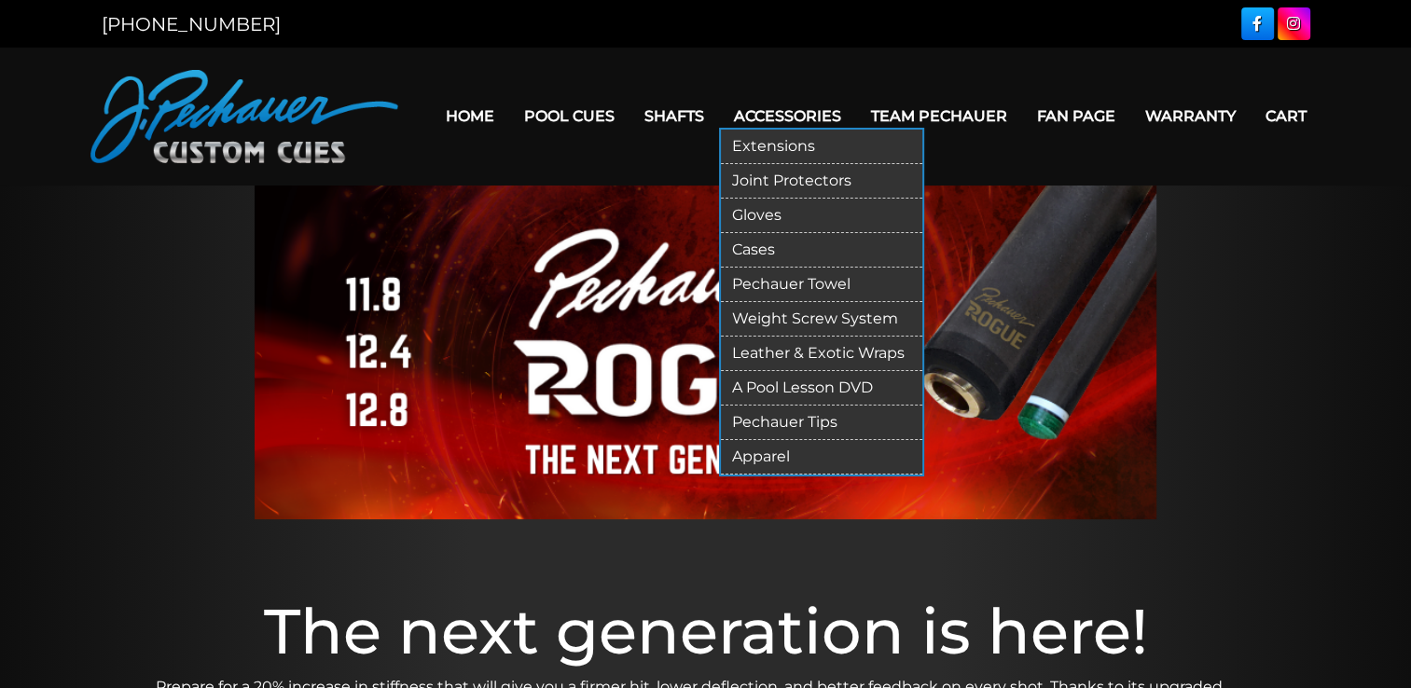
click at [787, 118] on link "Accessories" at bounding box center [787, 116] width 137 height 48
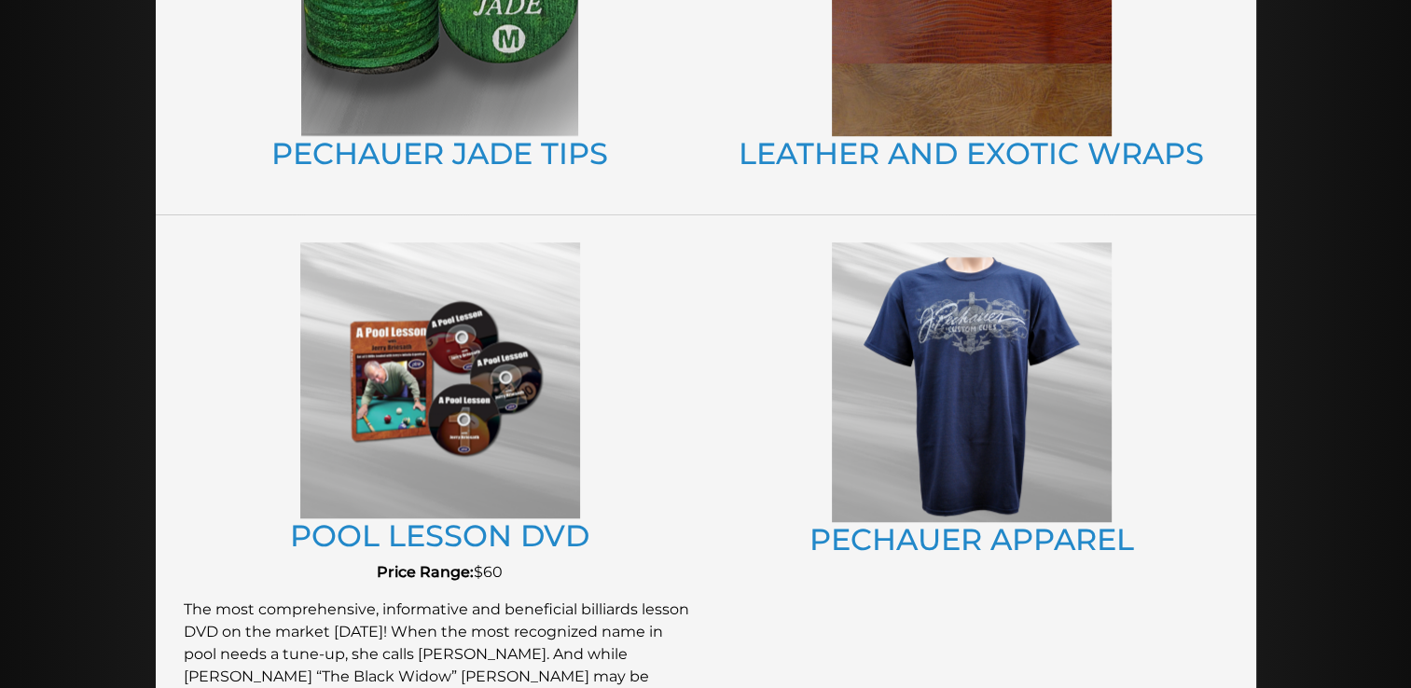
scroll to position [1492, 0]
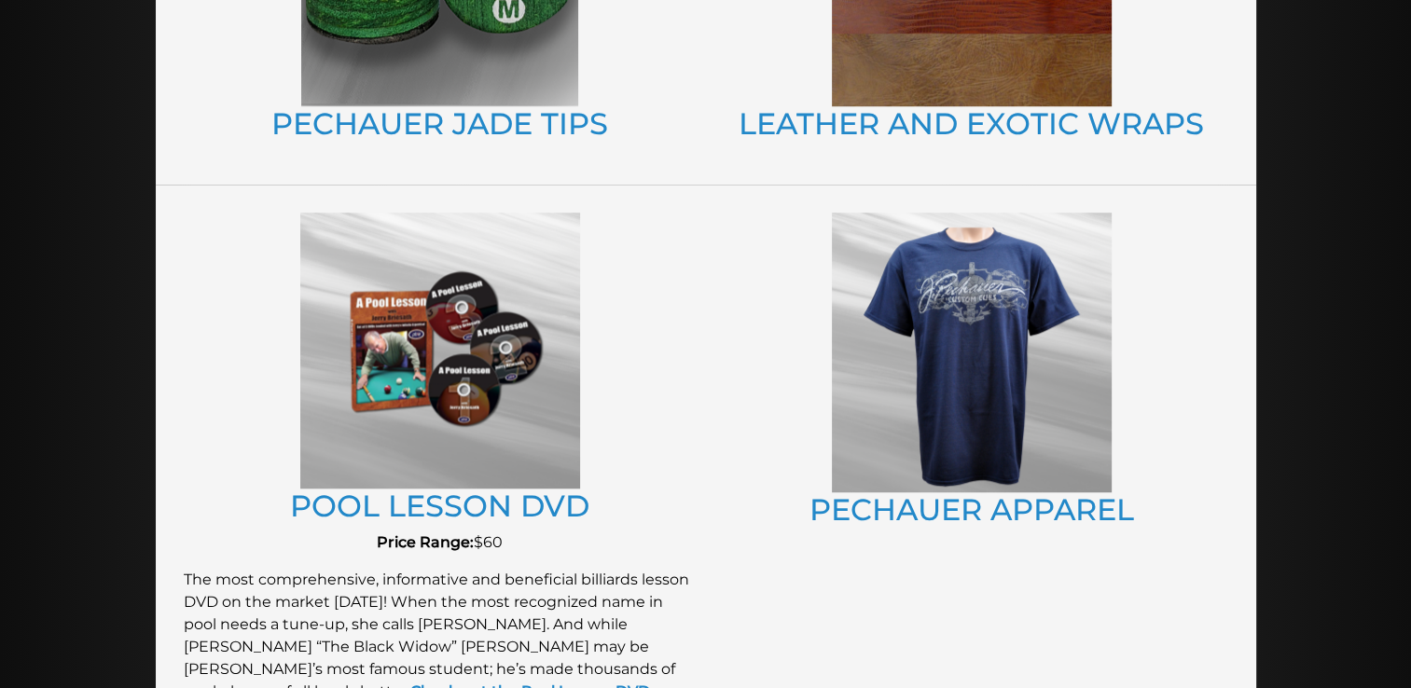
click at [973, 357] on img at bounding box center [972, 353] width 280 height 280
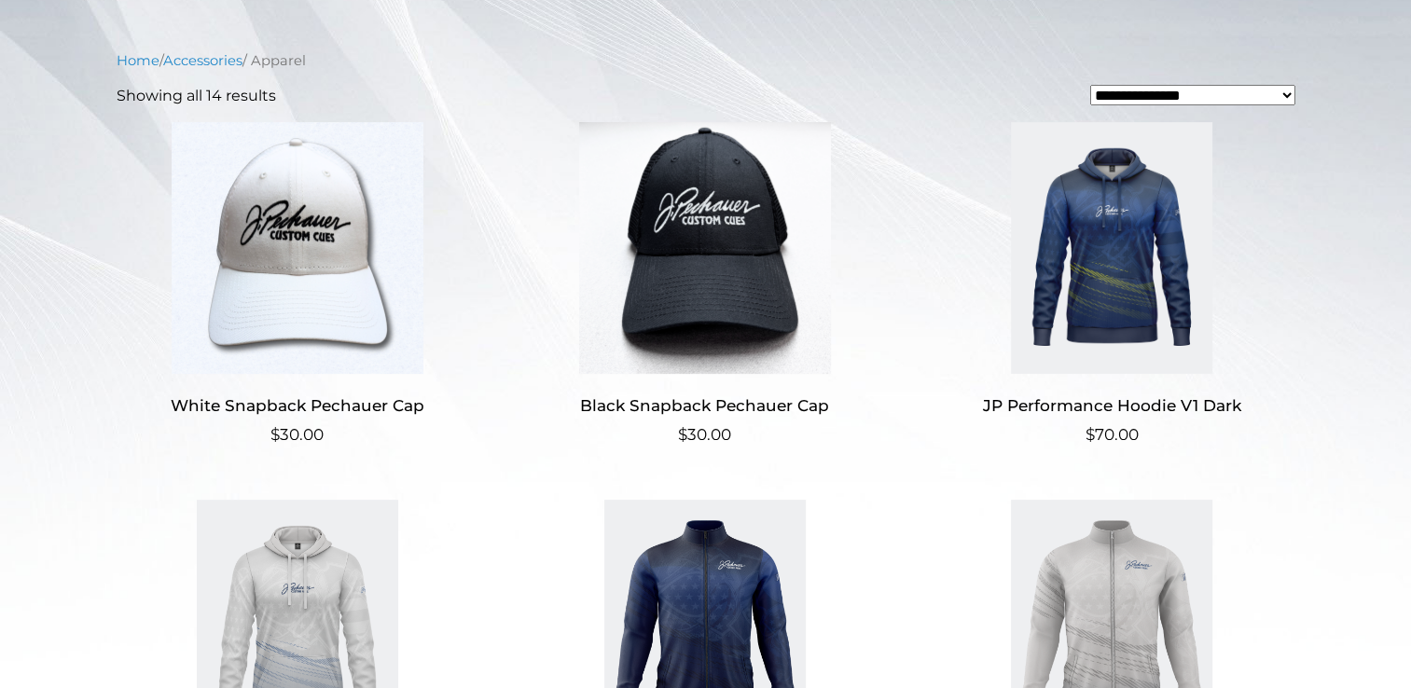
scroll to position [421, 0]
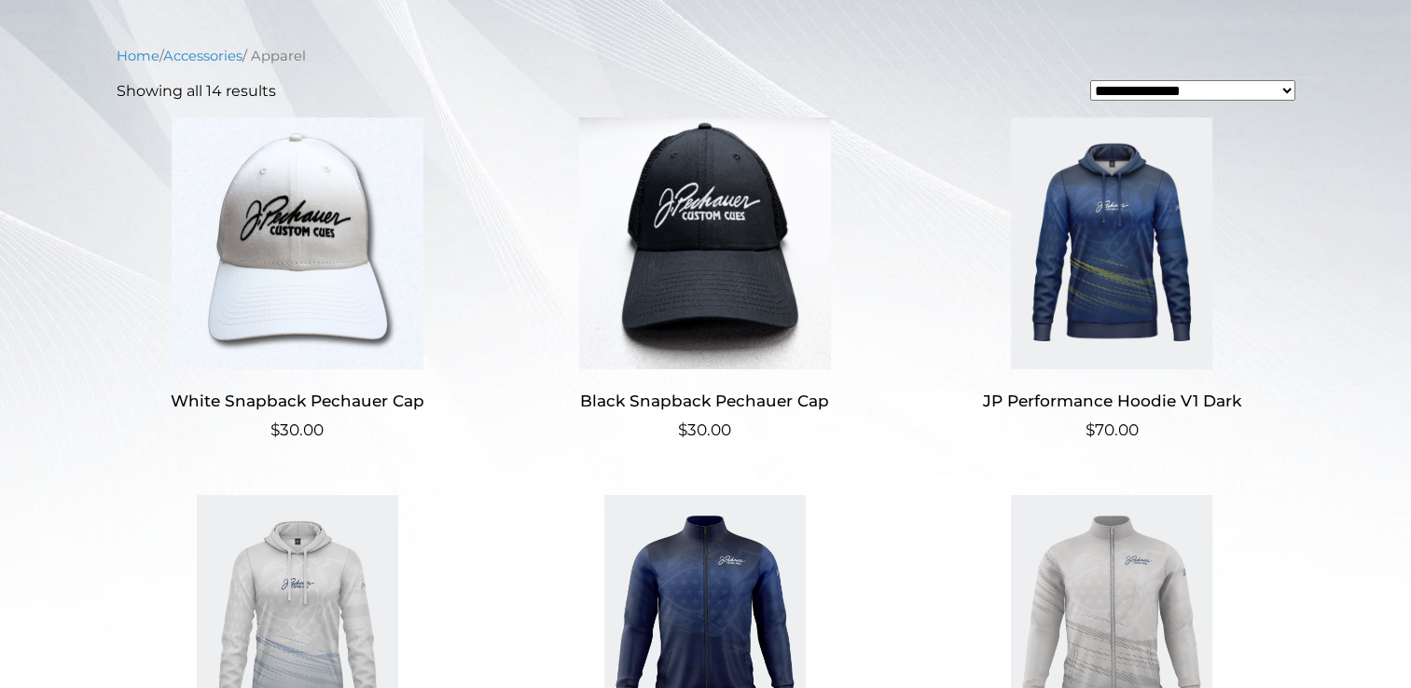
click at [723, 261] on img at bounding box center [704, 244] width 363 height 252
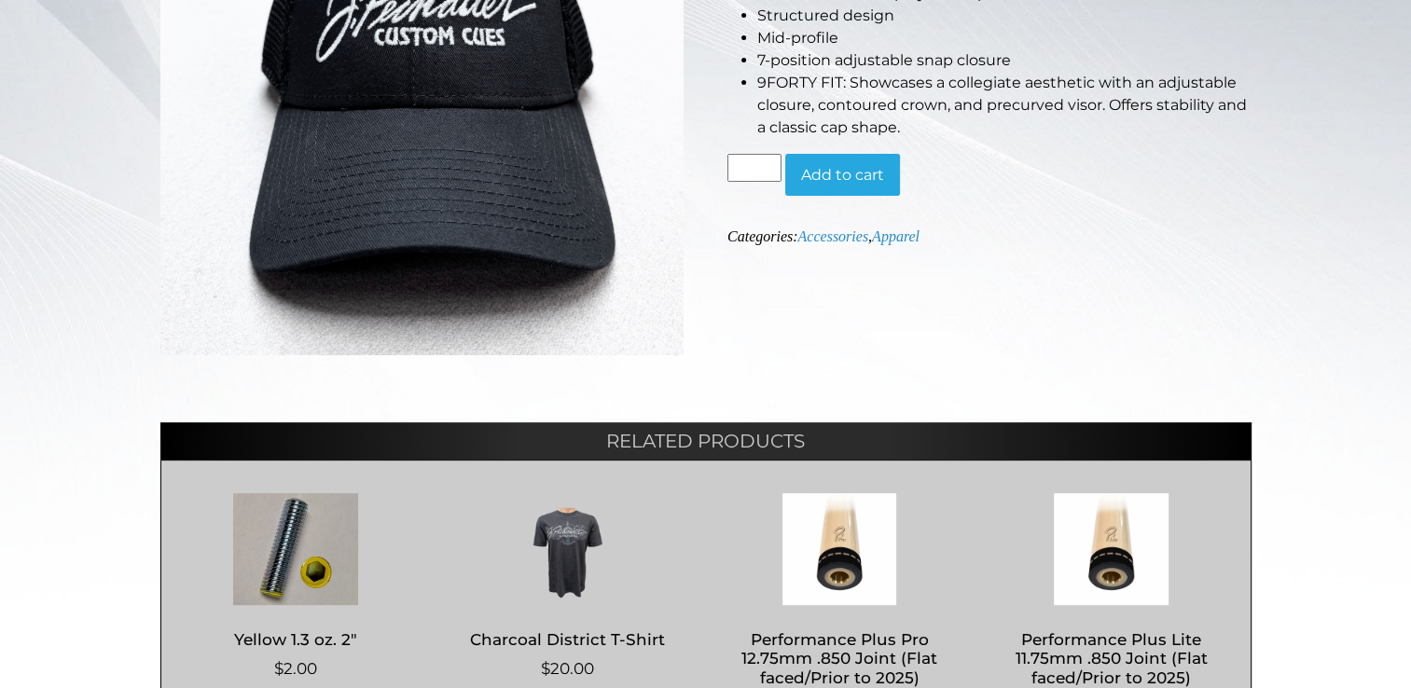
scroll to position [332, 0]
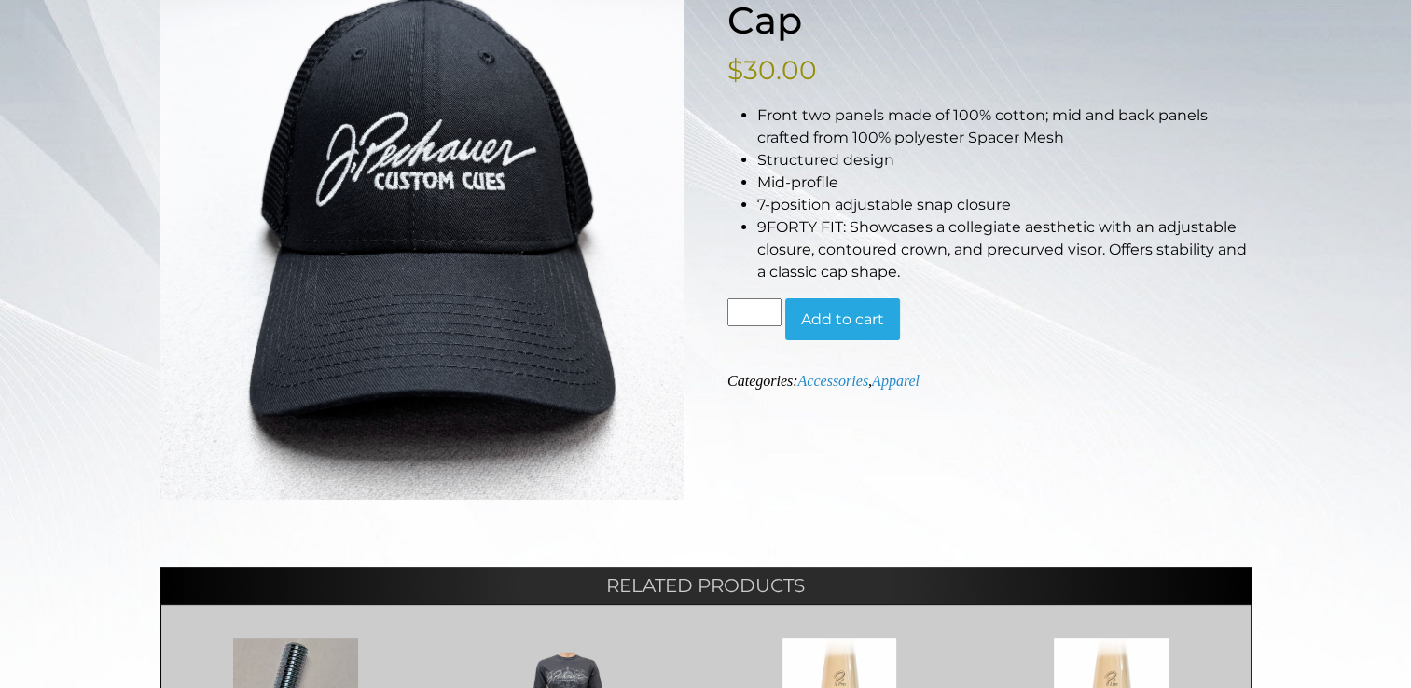
click at [826, 316] on button "Add to cart" at bounding box center [842, 319] width 115 height 43
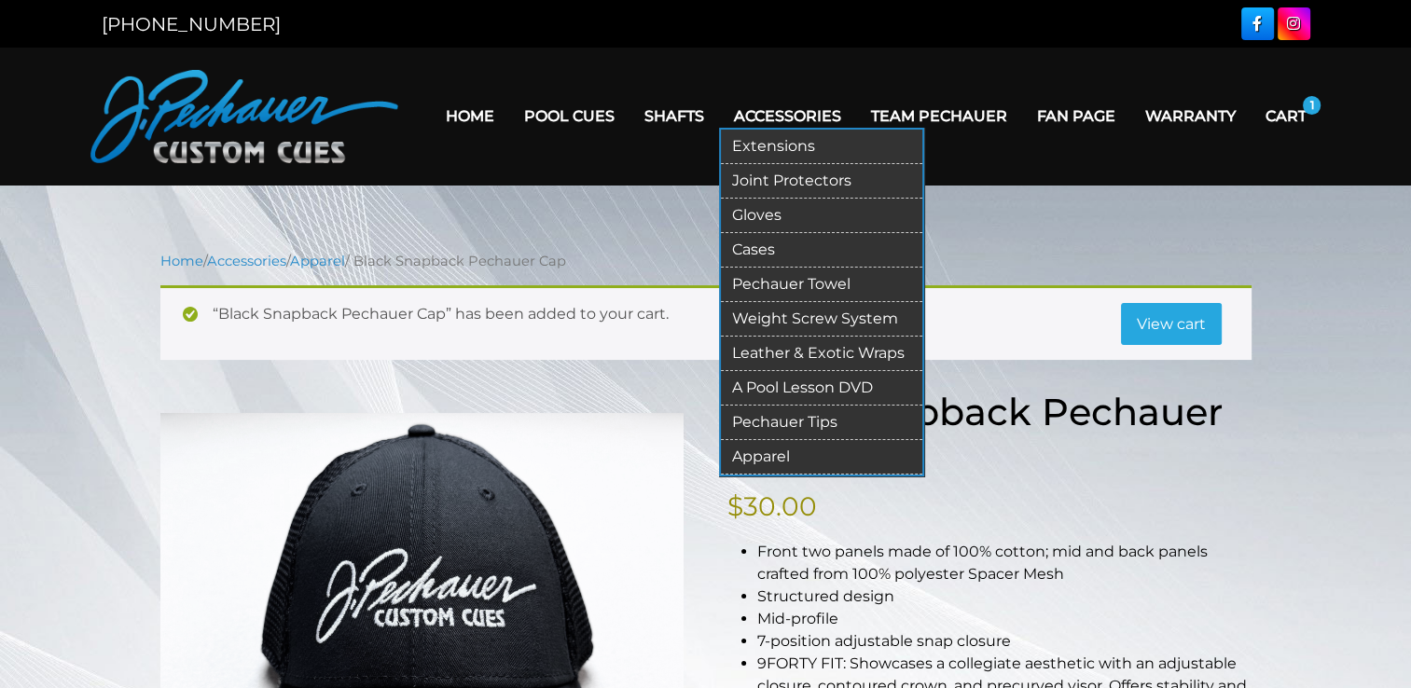
click at [770, 450] on link "Apparel" at bounding box center [821, 457] width 201 height 35
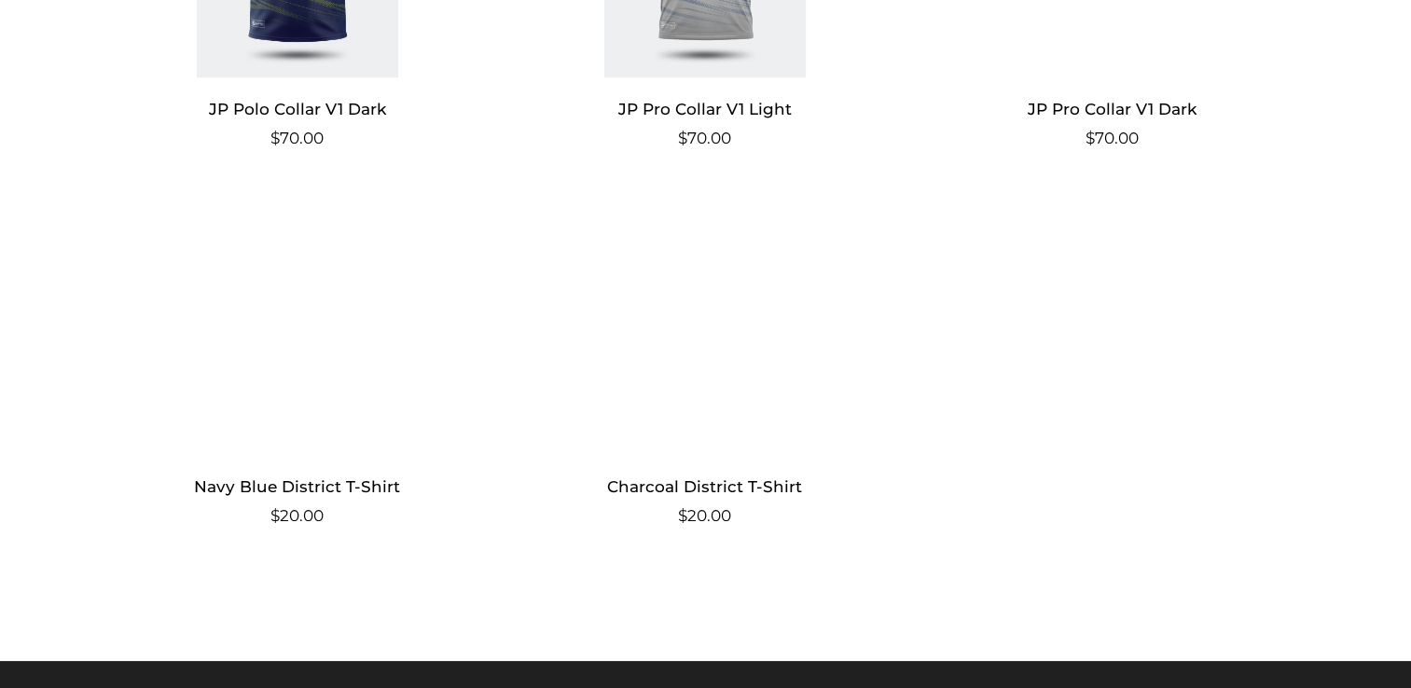
scroll to position [1849, 0]
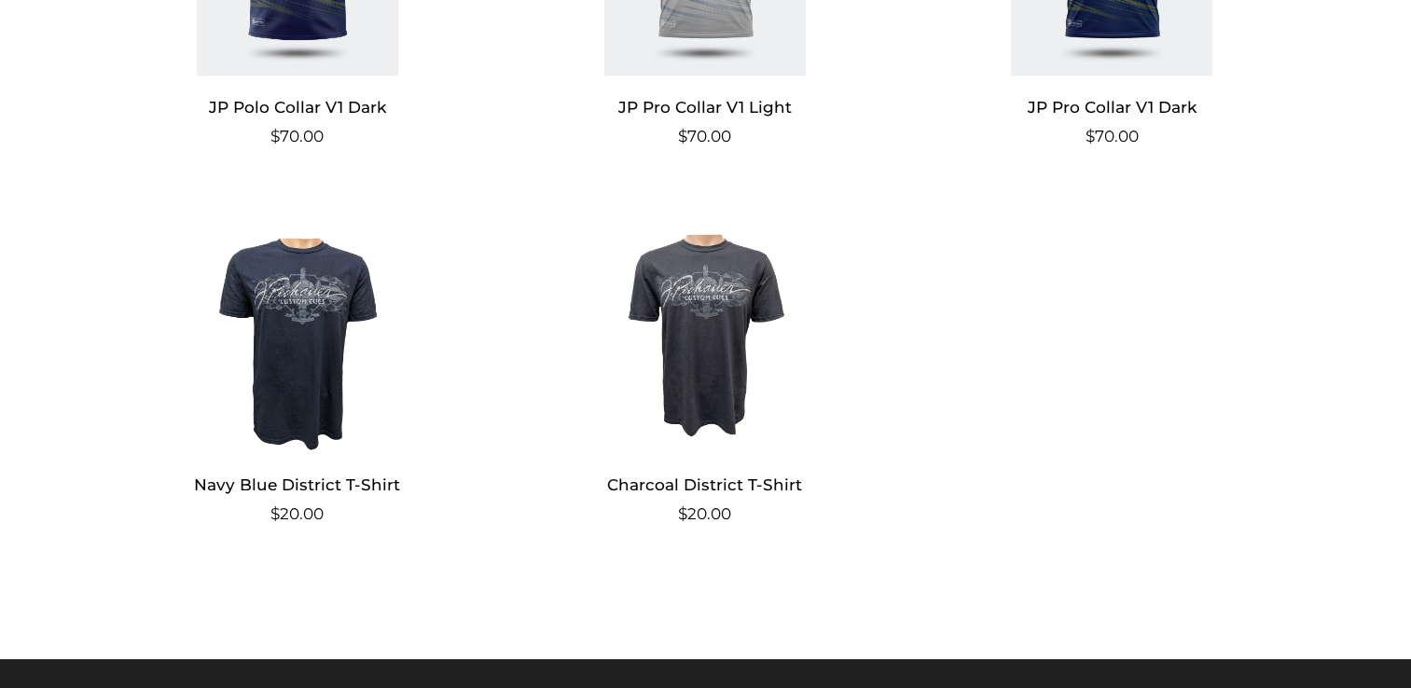
click at [317, 364] on img at bounding box center [298, 327] width 363 height 252
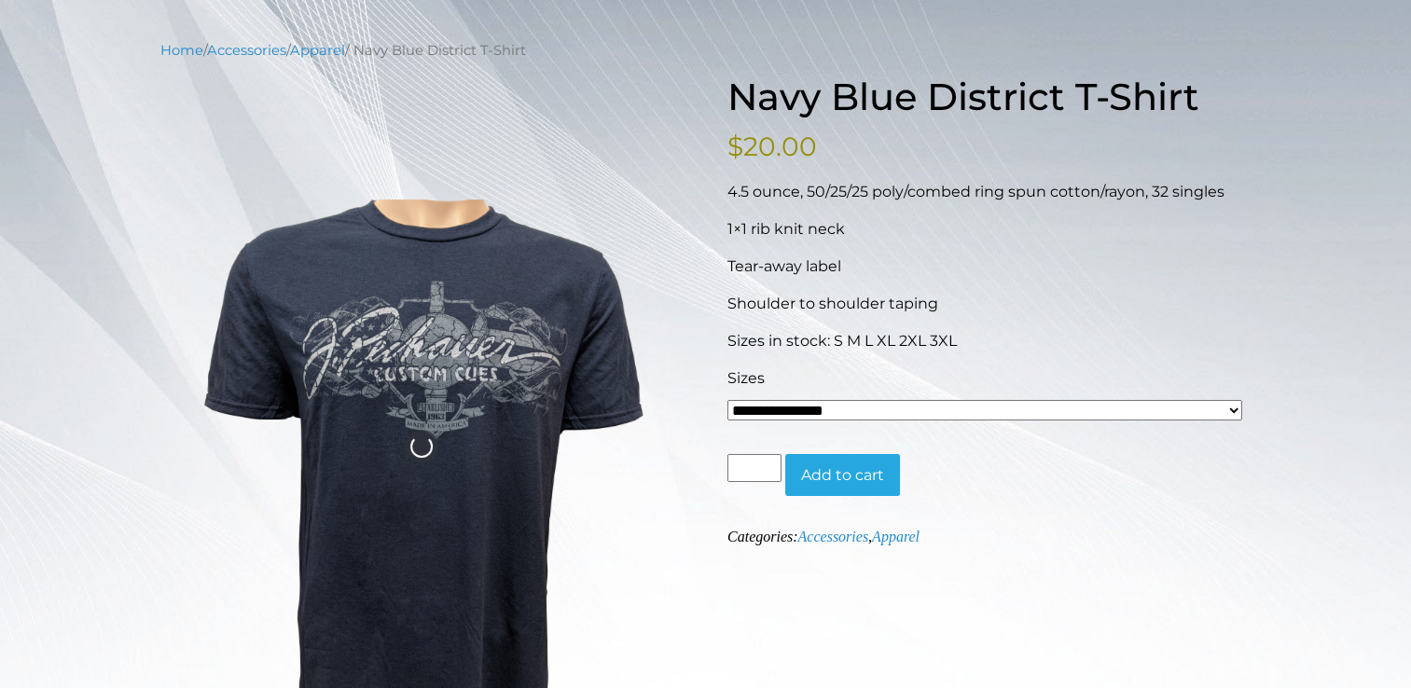
scroll to position [213, 0]
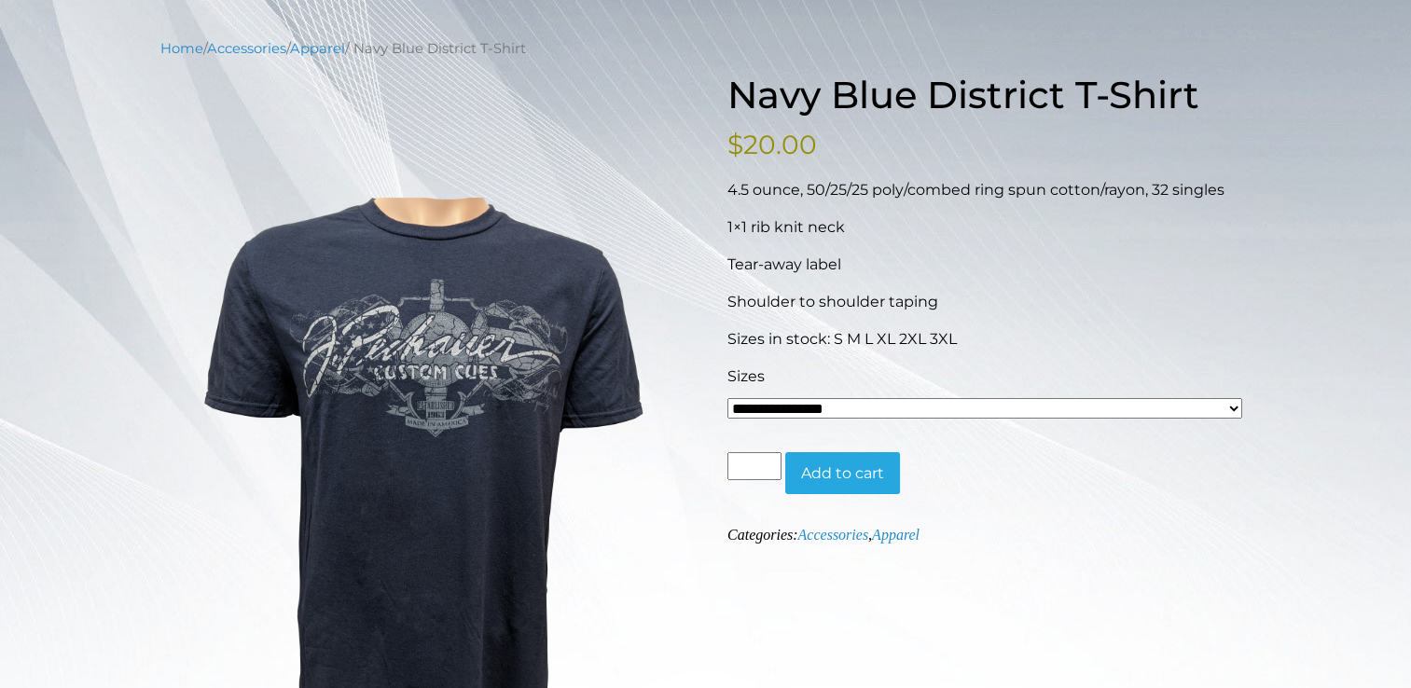
click at [1022, 402] on select "**********" at bounding box center [985, 408] width 515 height 21
select select "*****"
click at [728, 398] on select "**********" at bounding box center [985, 408] width 515 height 21
click at [866, 465] on button "Add to cart" at bounding box center [842, 473] width 115 height 43
